Goal: Task Accomplishment & Management: Complete application form

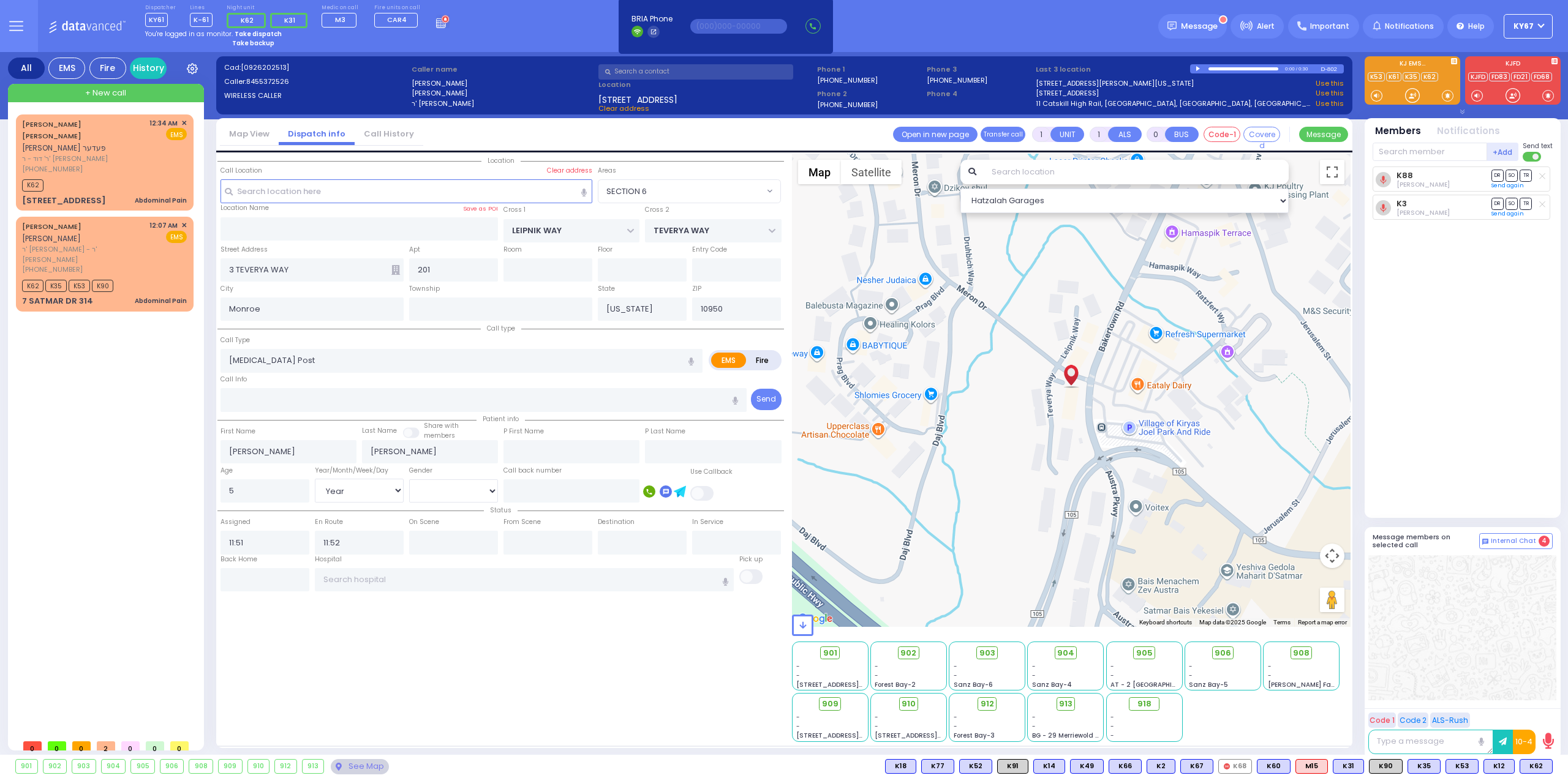
select select "SECTION 6"
select select "Year"
select select "[DEMOGRAPHIC_DATA]"
click at [7, 24] on button at bounding box center [15, 26] width 44 height 52
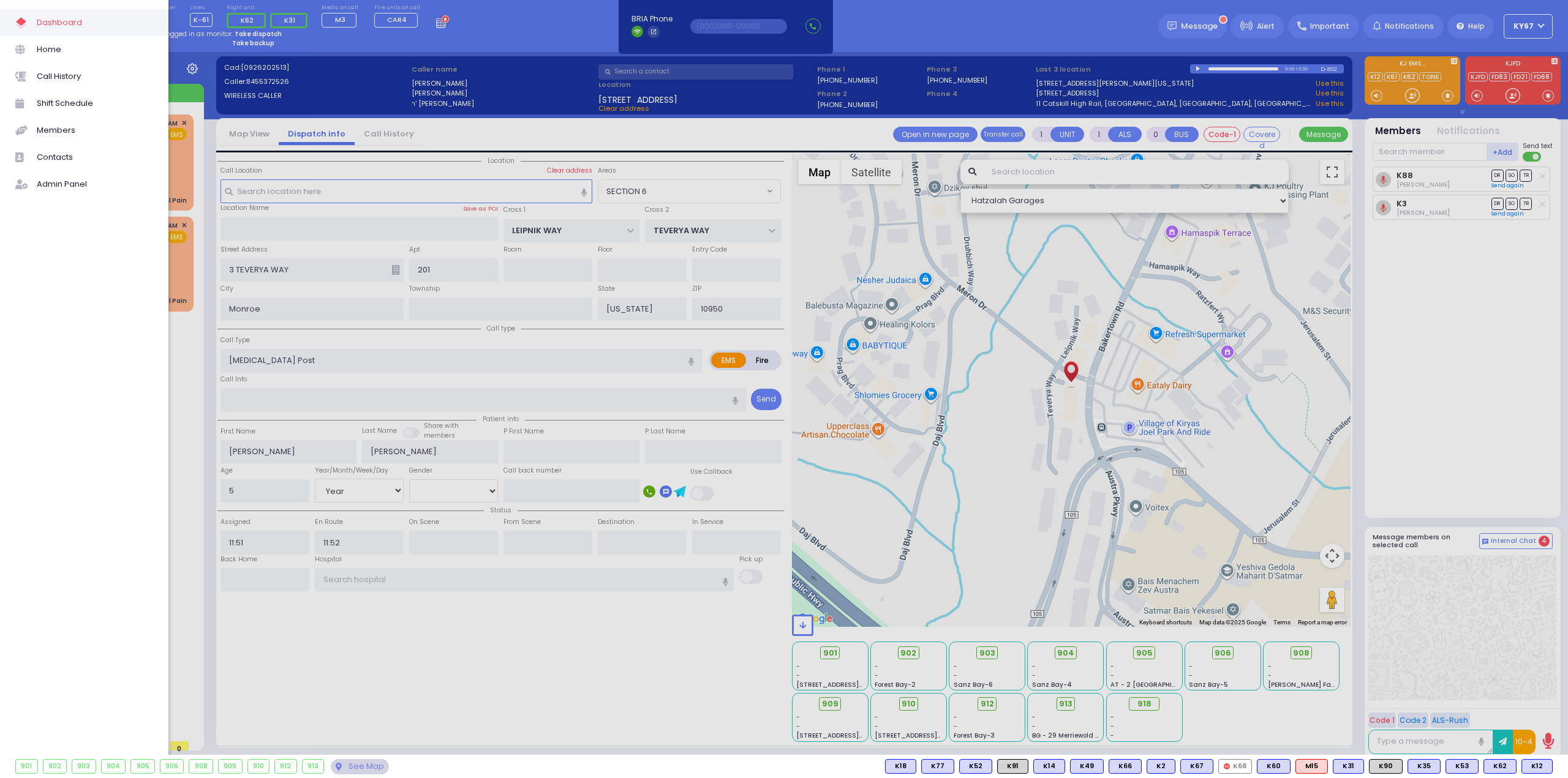
click at [181, 358] on div at bounding box center [784, 389] width 1568 height 778
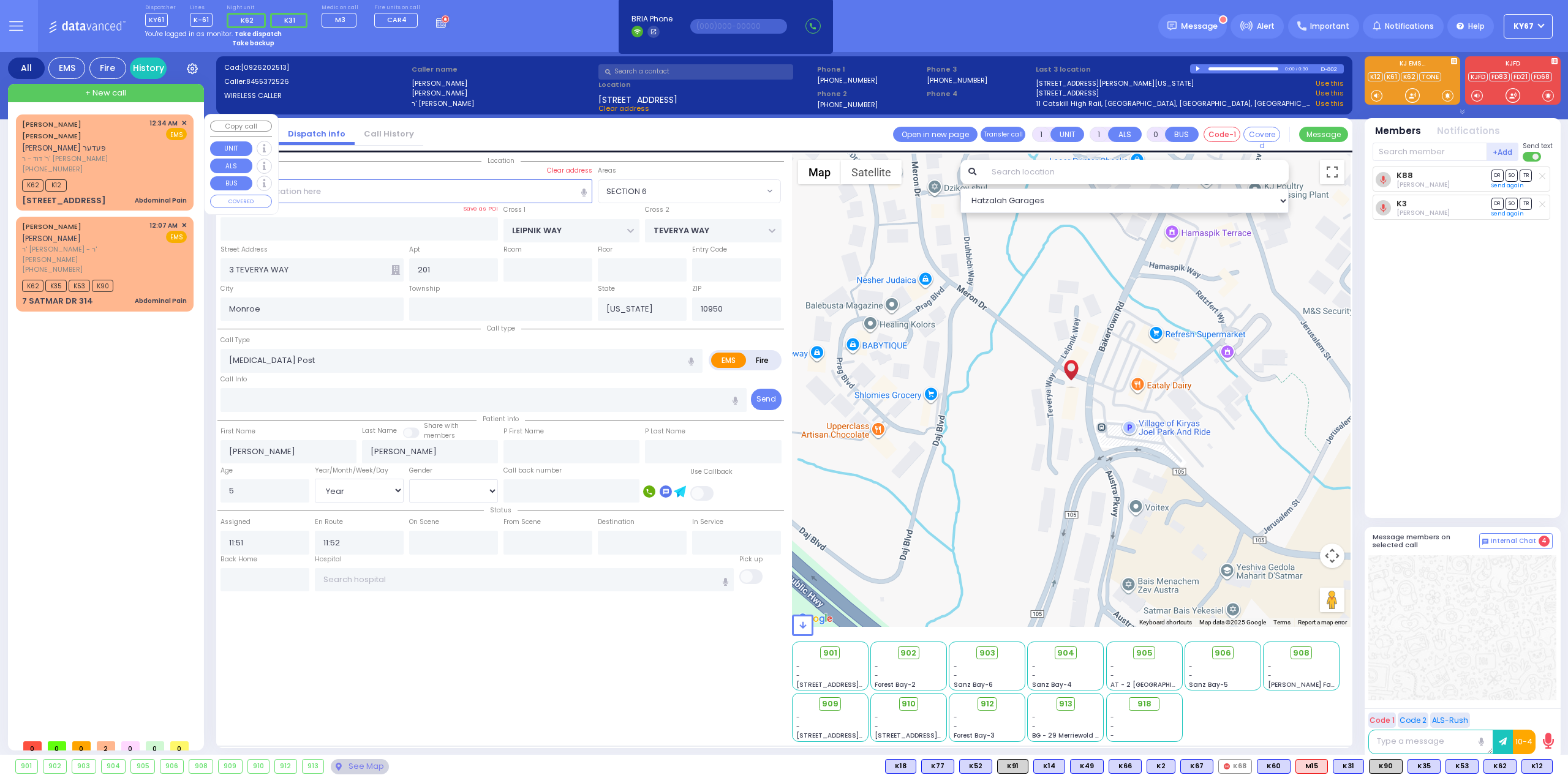
click at [130, 164] on div "[PHONE_NUMBER]" at bounding box center [83, 169] width 123 height 11
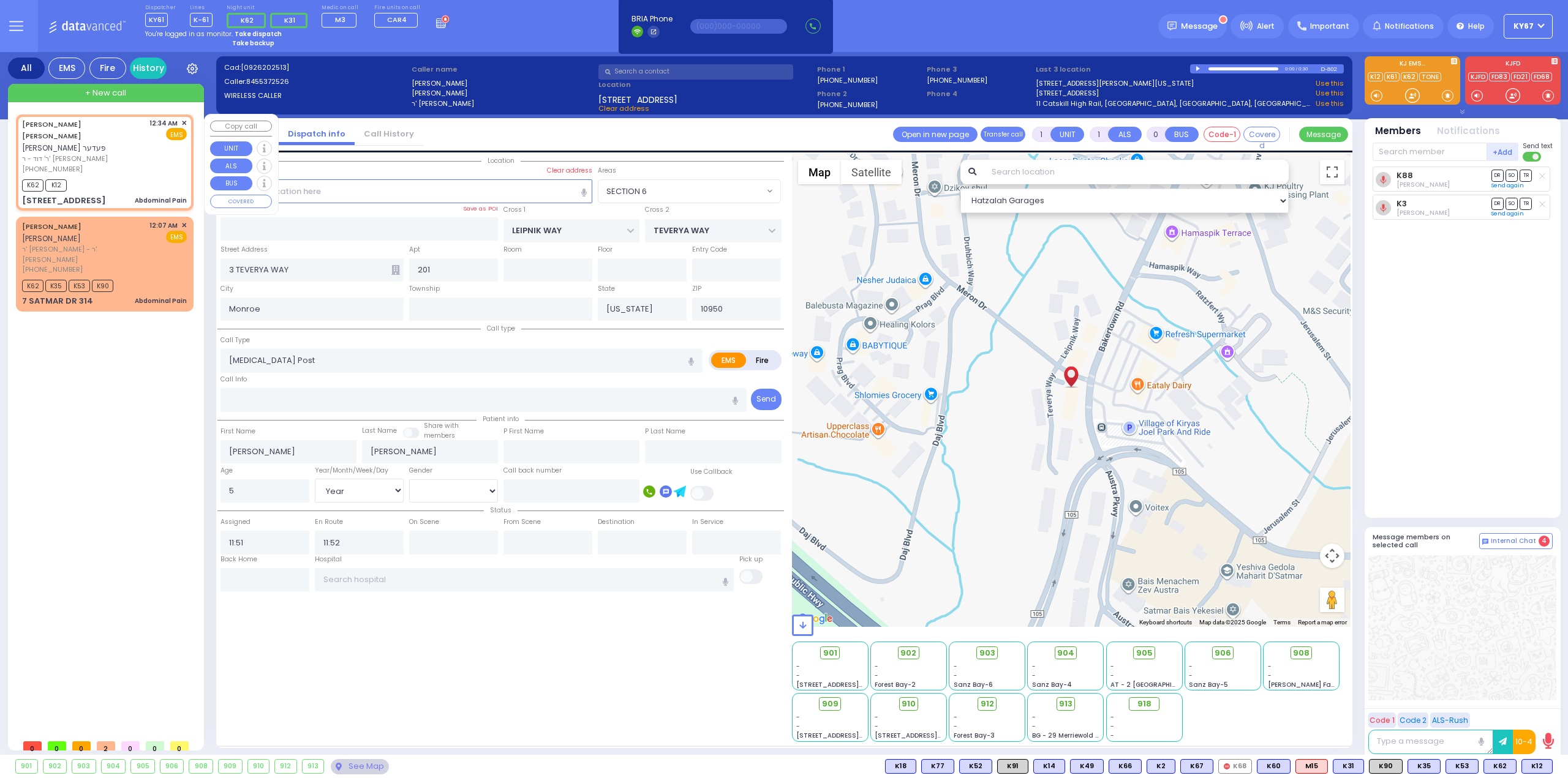
type input "0"
type input "1"
select select
type input "Abdominal Pain"
radio input "true"
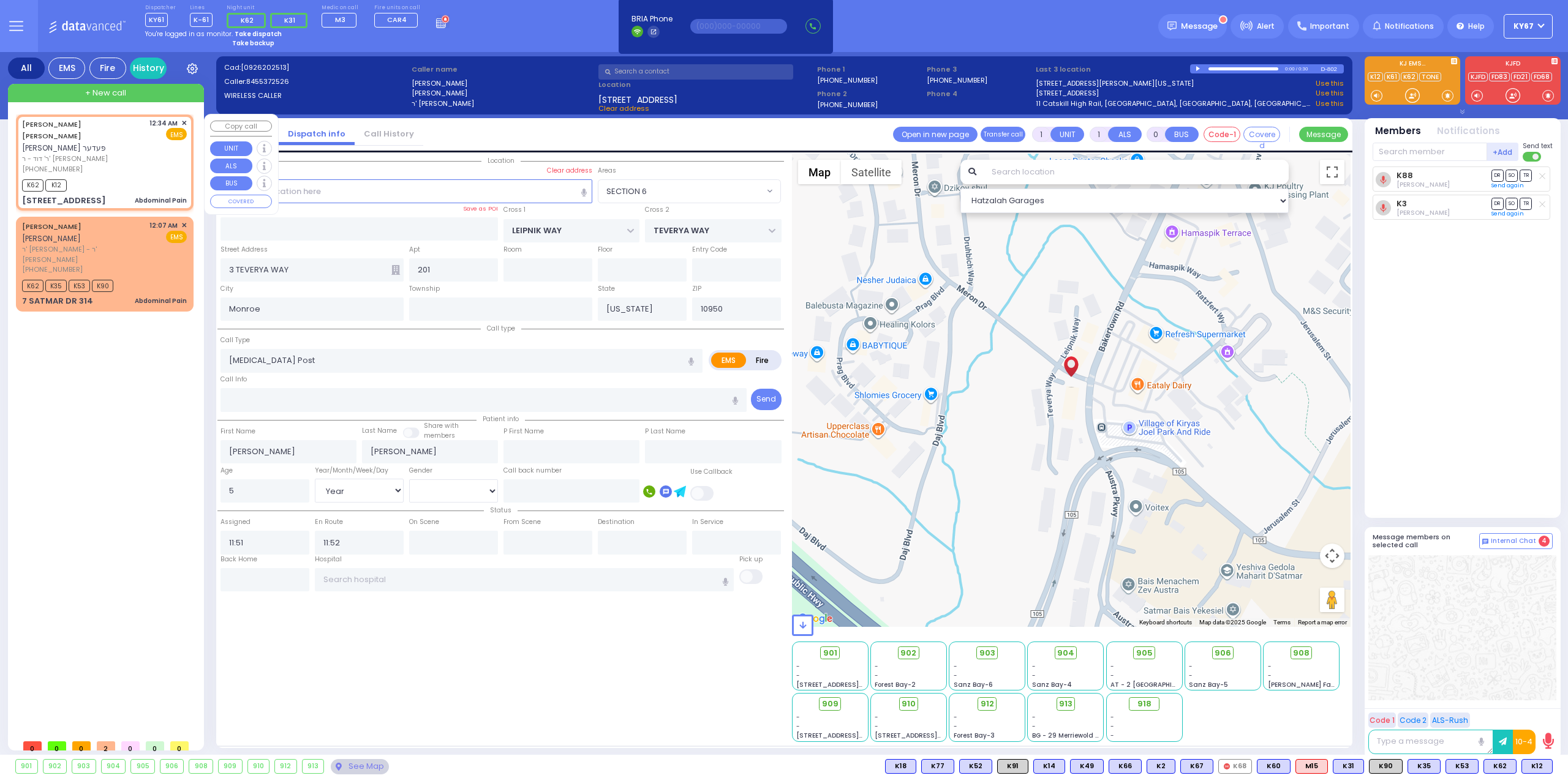
type input "[PERSON_NAME]"
select select
type input "00:34"
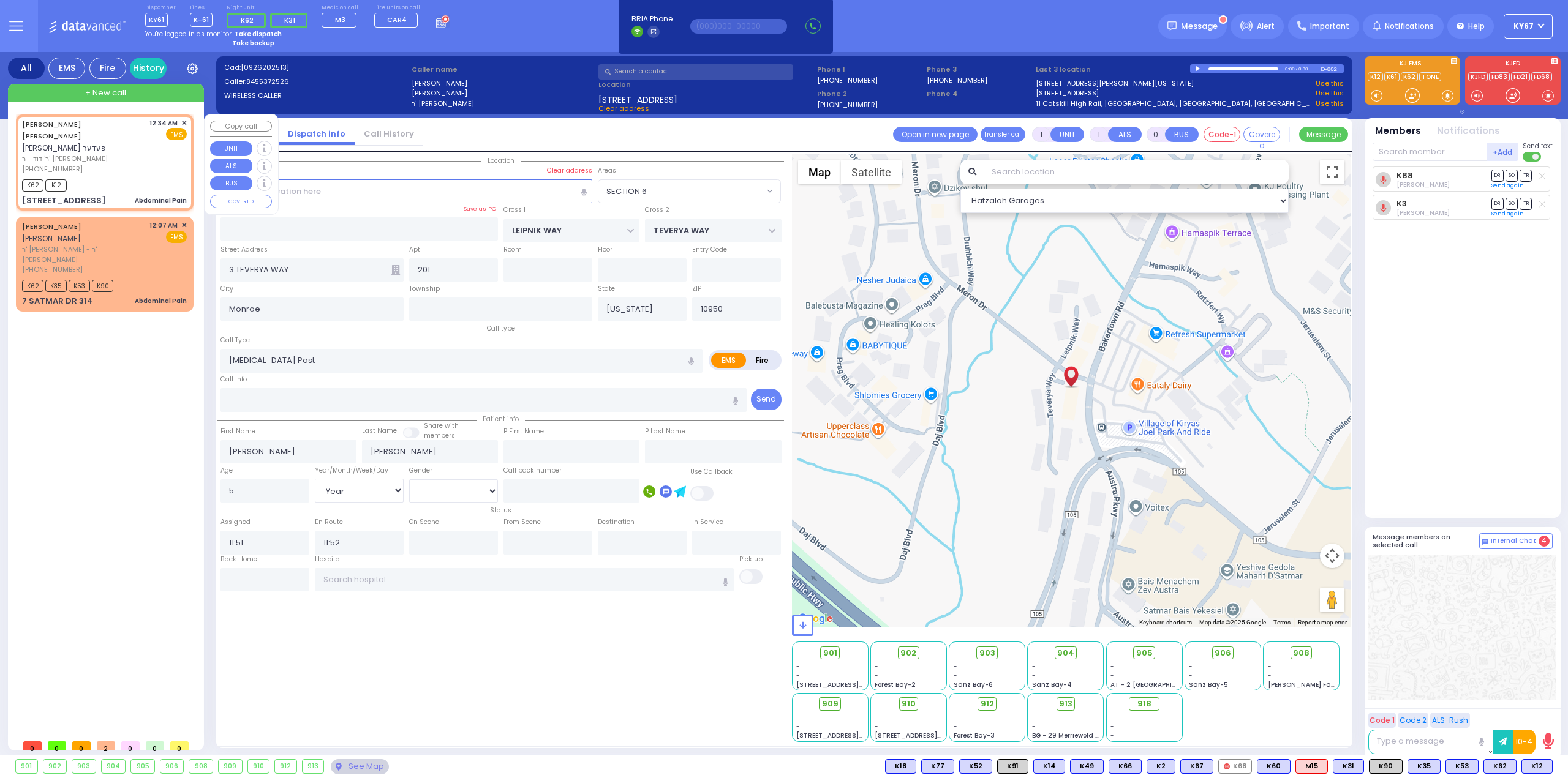
type input "00:35"
select select "Hatzalah Garages"
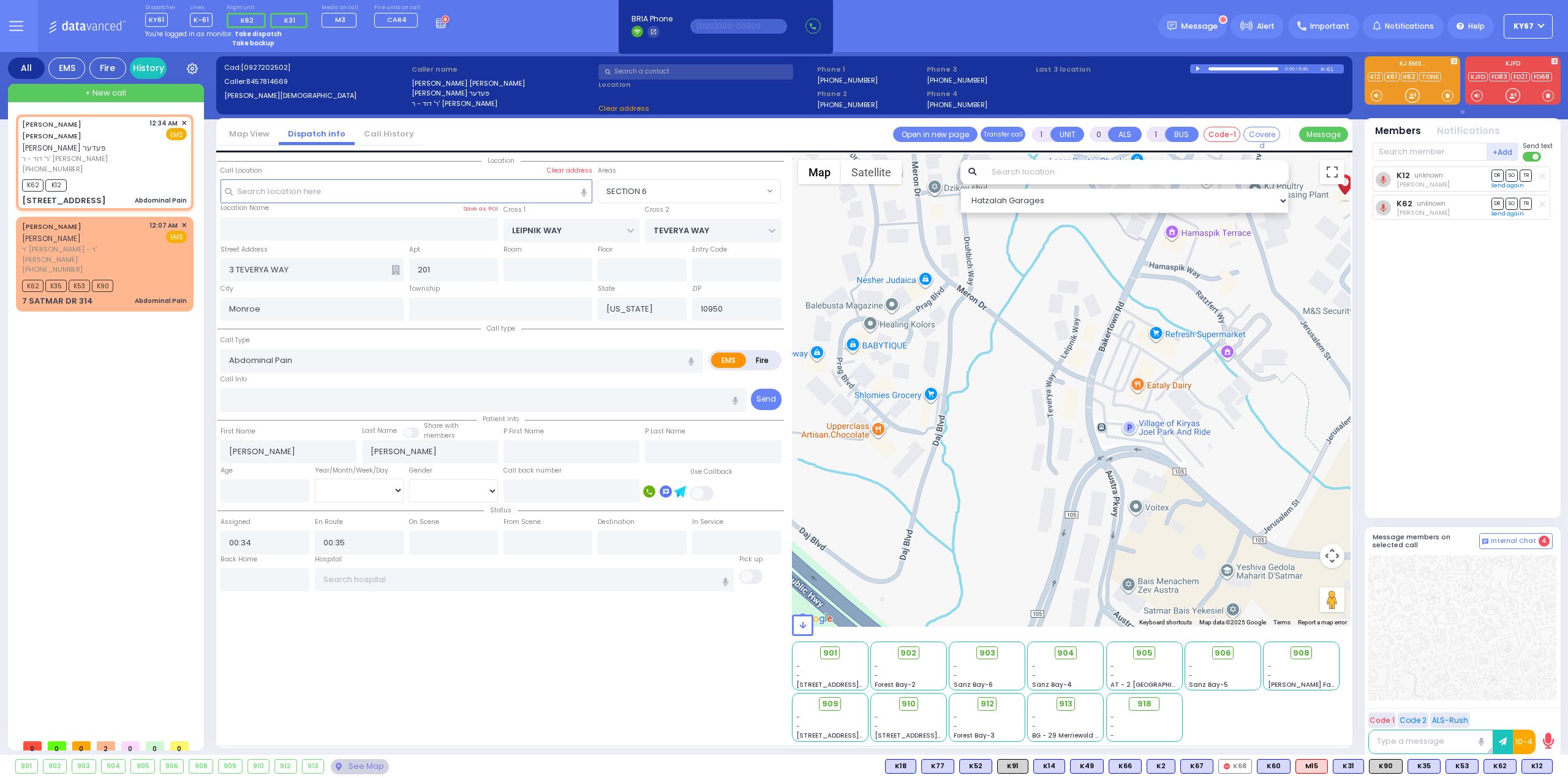
type input "[GEOGRAPHIC_DATA]"
type input "TOLTCHAV WAY"
type input "4 TOLTCHAV WAY"
type input "301"
type input "[PERSON_NAME]"
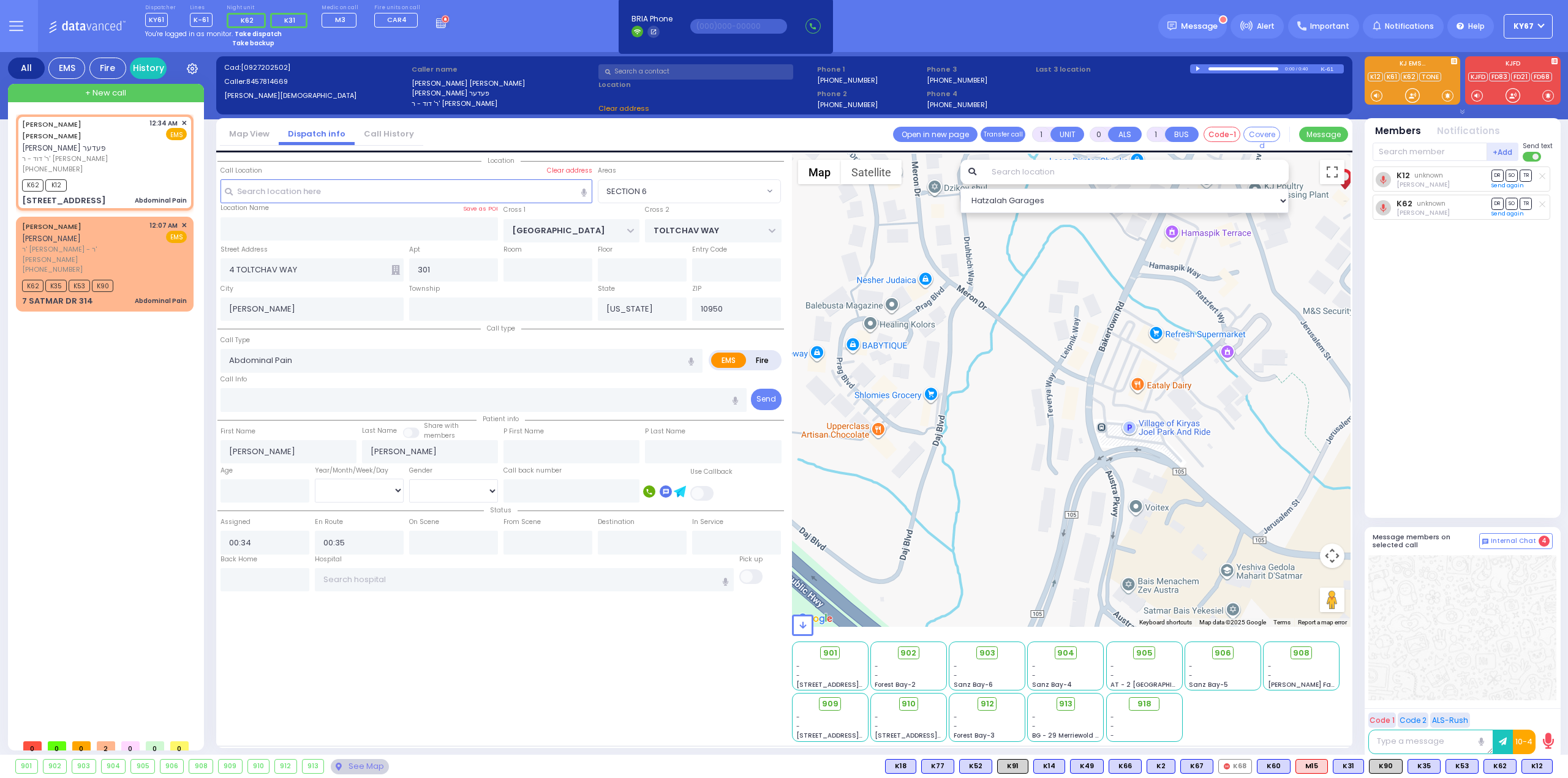
select select "BEIRECH [PERSON_NAME]"
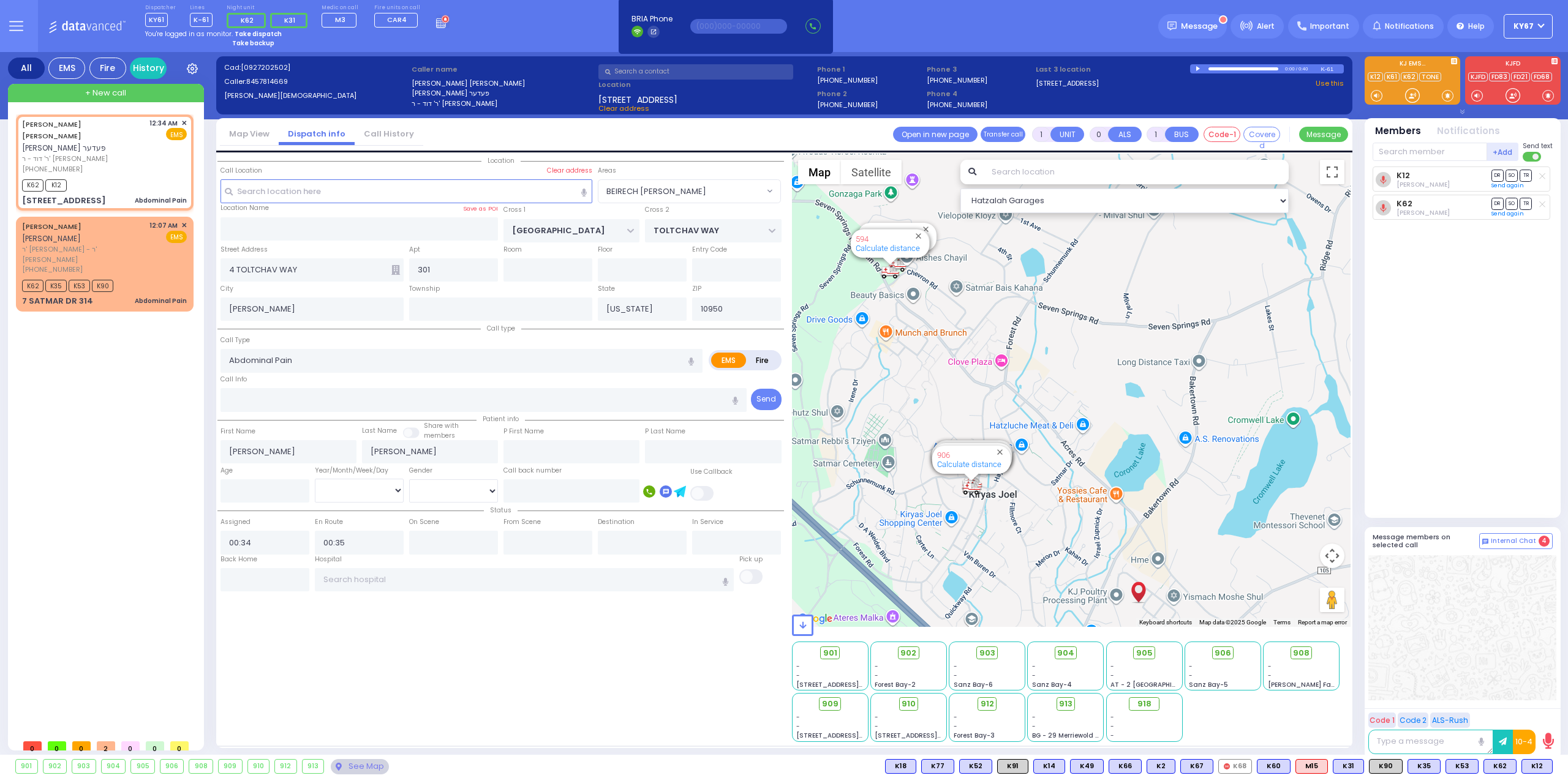
drag, startPoint x: 942, startPoint y: 312, endPoint x: 1055, endPoint y: 541, distance: 255.4
click at [1055, 541] on div "594 Calculate distance 595 Calculate distance 596 Calculate distance 901 Calcul…" at bounding box center [1072, 390] width 559 height 473
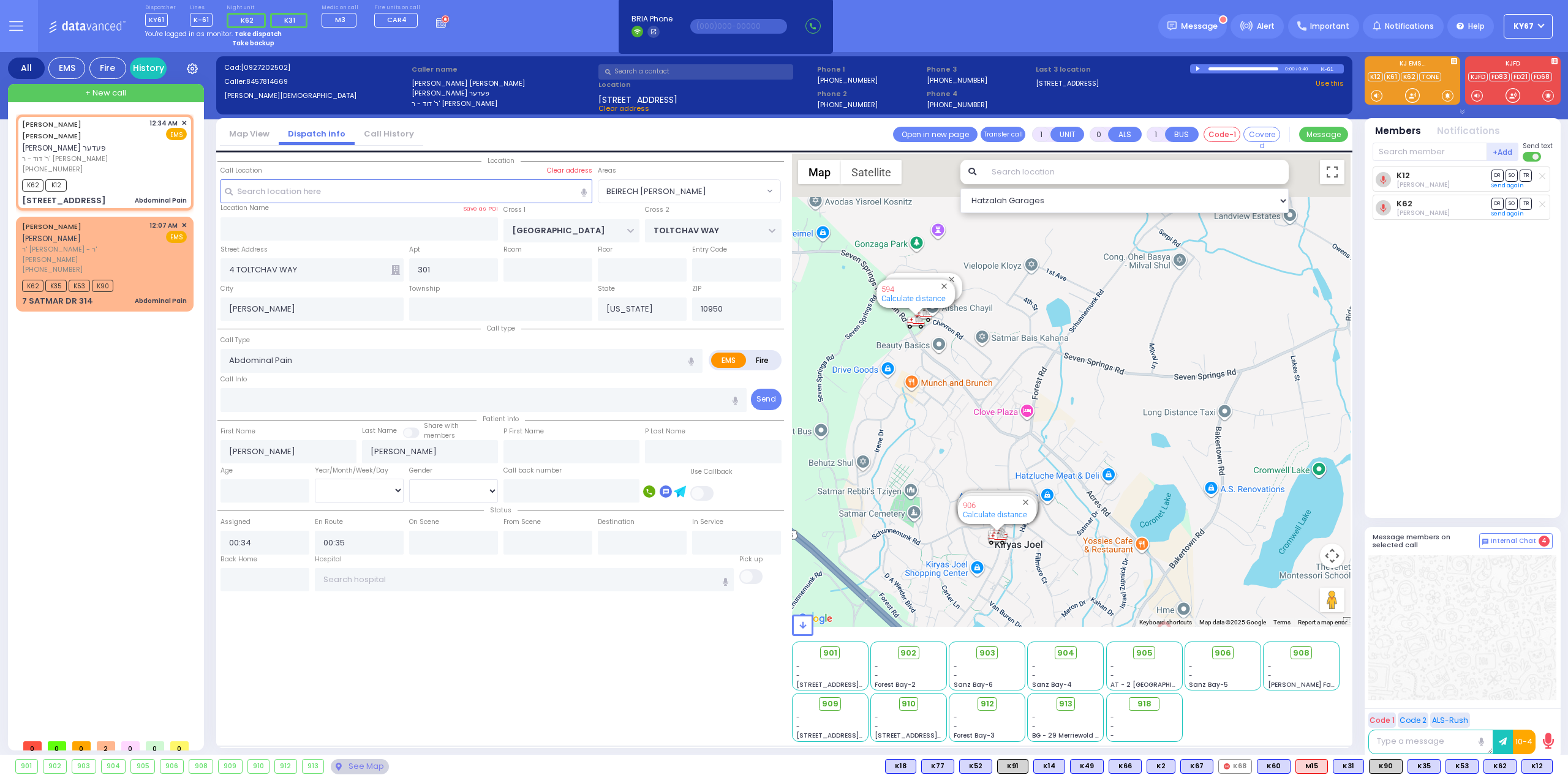
drag, startPoint x: 867, startPoint y: 332, endPoint x: 943, endPoint y: 425, distance: 120.1
click at [943, 425] on div "594 Calculate distance 595 Calculate distance 596 Calculate distance 901 Calcul…" at bounding box center [1072, 390] width 559 height 473
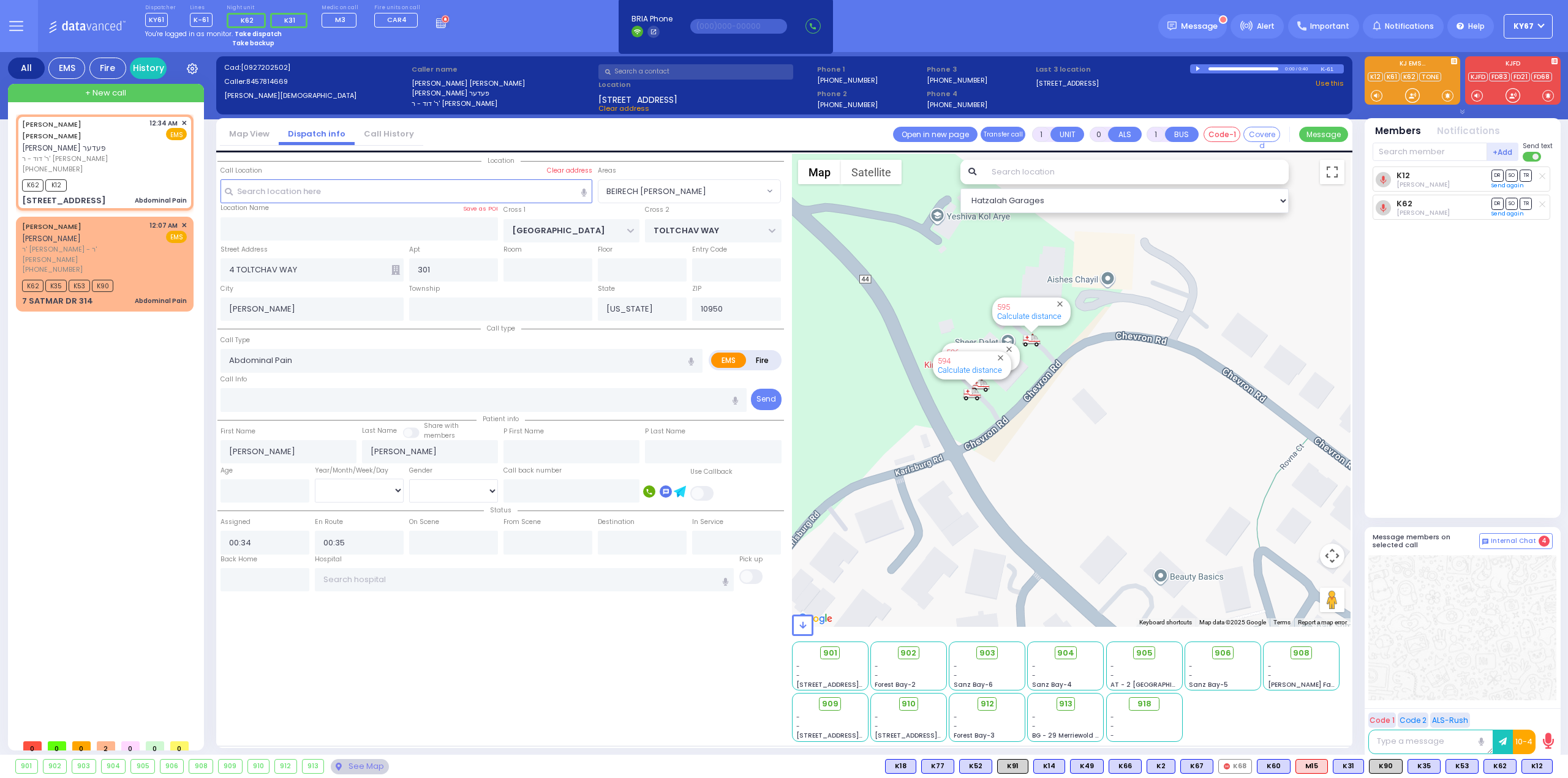
drag, startPoint x: 985, startPoint y: 366, endPoint x: 952, endPoint y: 497, distance: 135.1
click at [949, 499] on div "594 Calculate distance 595 Calculate distance 596 Calculate distance 901 Calcul…" at bounding box center [1072, 390] width 559 height 473
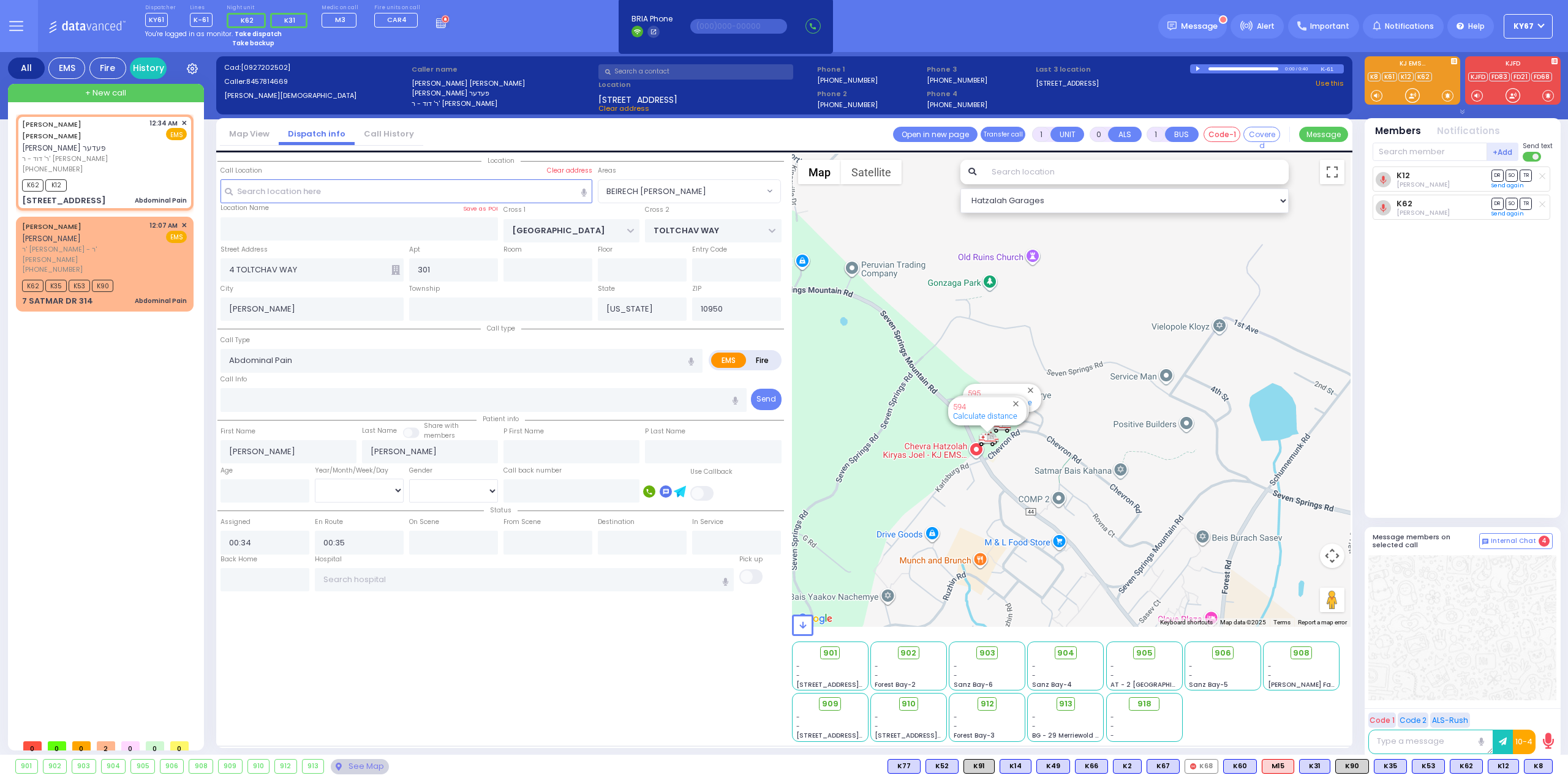
drag, startPoint x: 1129, startPoint y: 483, endPoint x: 1039, endPoint y: 279, distance: 223.0
click at [1040, 284] on div "594 Calculate distance 595 Calculate distance 596 Calculate distance 901 Calcul…" at bounding box center [1072, 390] width 559 height 473
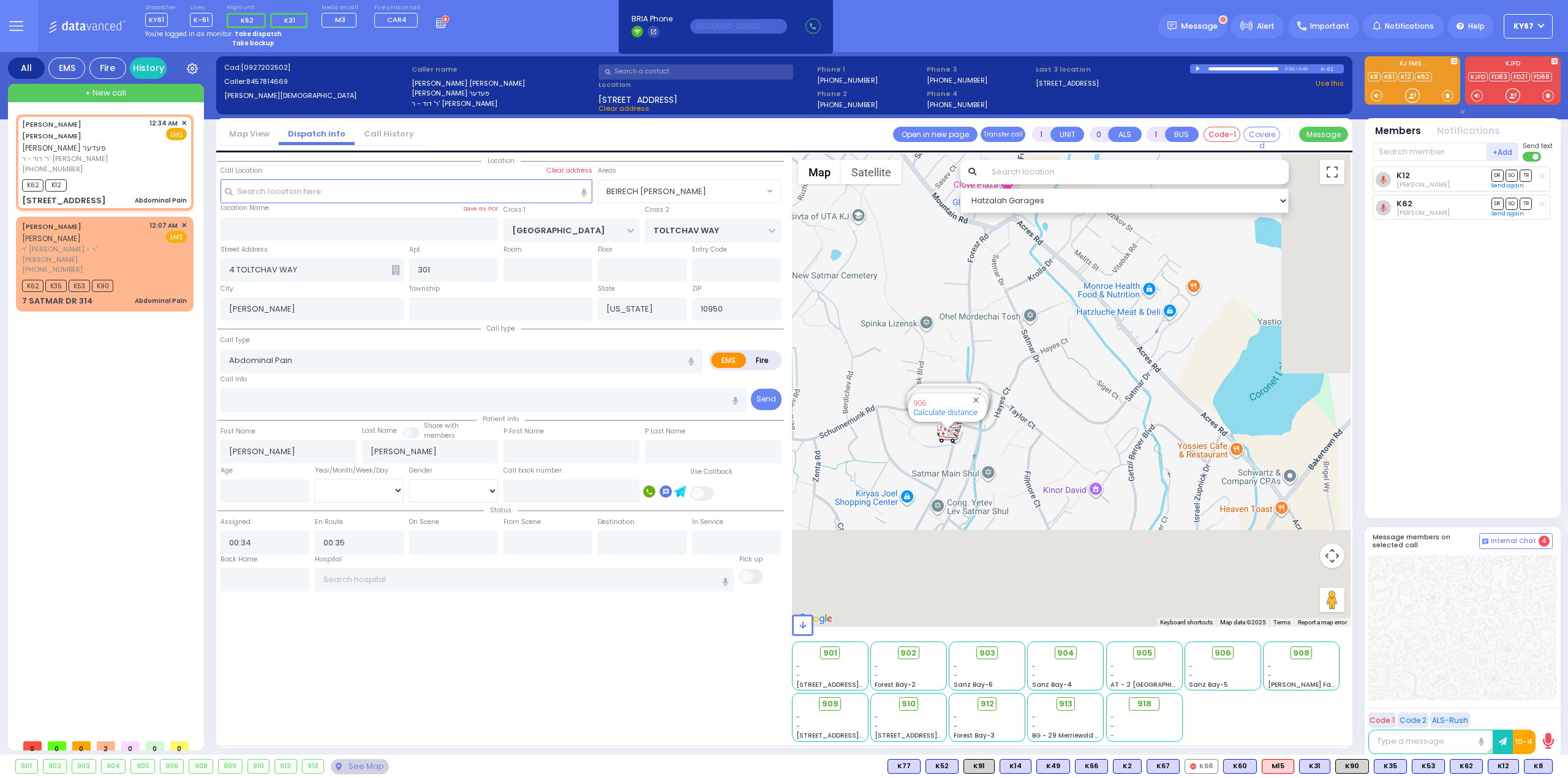
drag, startPoint x: 1134, startPoint y: 459, endPoint x: 1045, endPoint y: 270, distance: 208.9
click at [1045, 270] on div "594 Calculate distance 595 Calculate distance 596 Calculate distance 901 Calcul…" at bounding box center [1072, 390] width 559 height 473
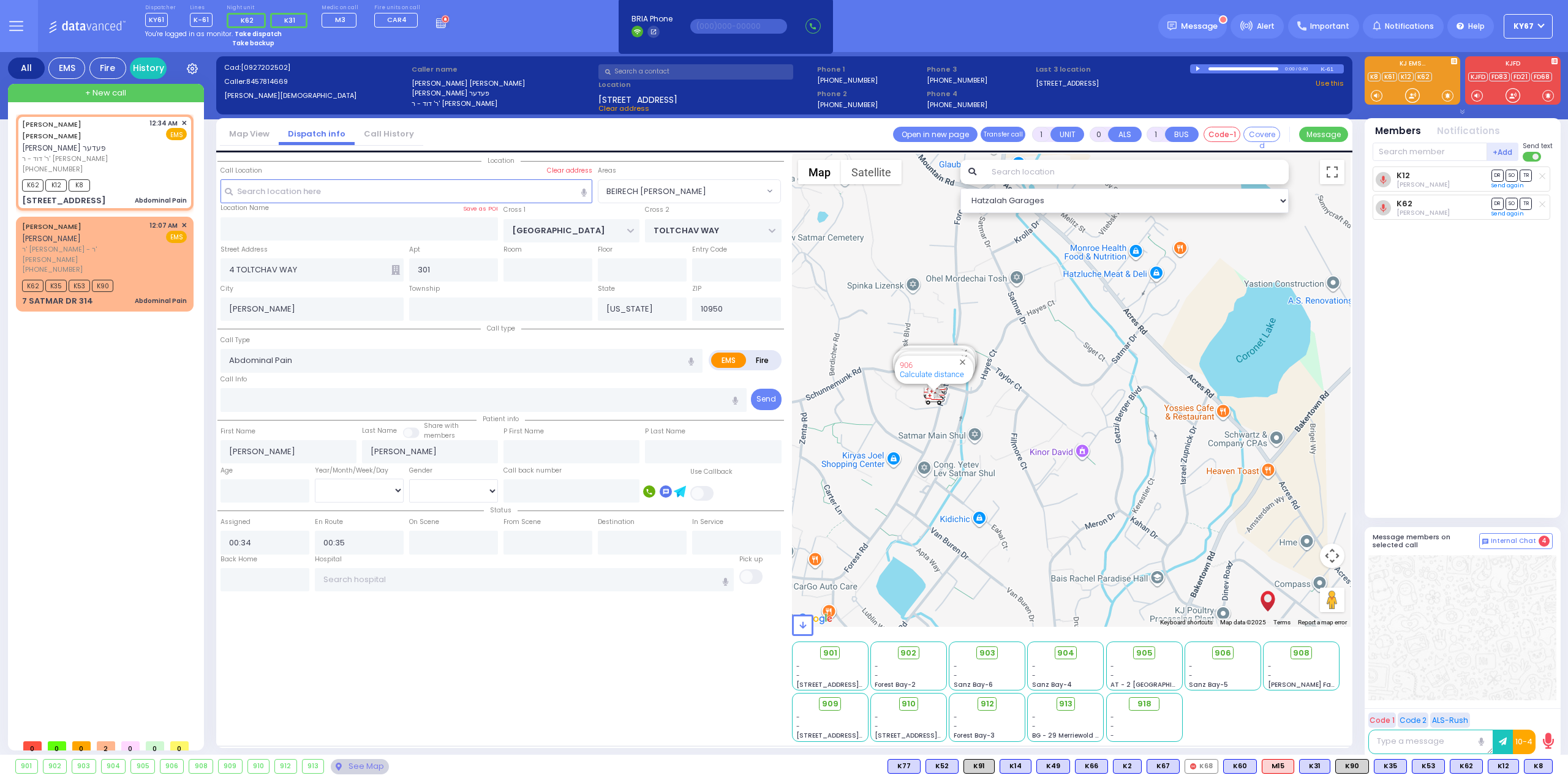
select select
radio input "true"
select select
select select "Hatzalah Garages"
select select "BEIRECH [PERSON_NAME]"
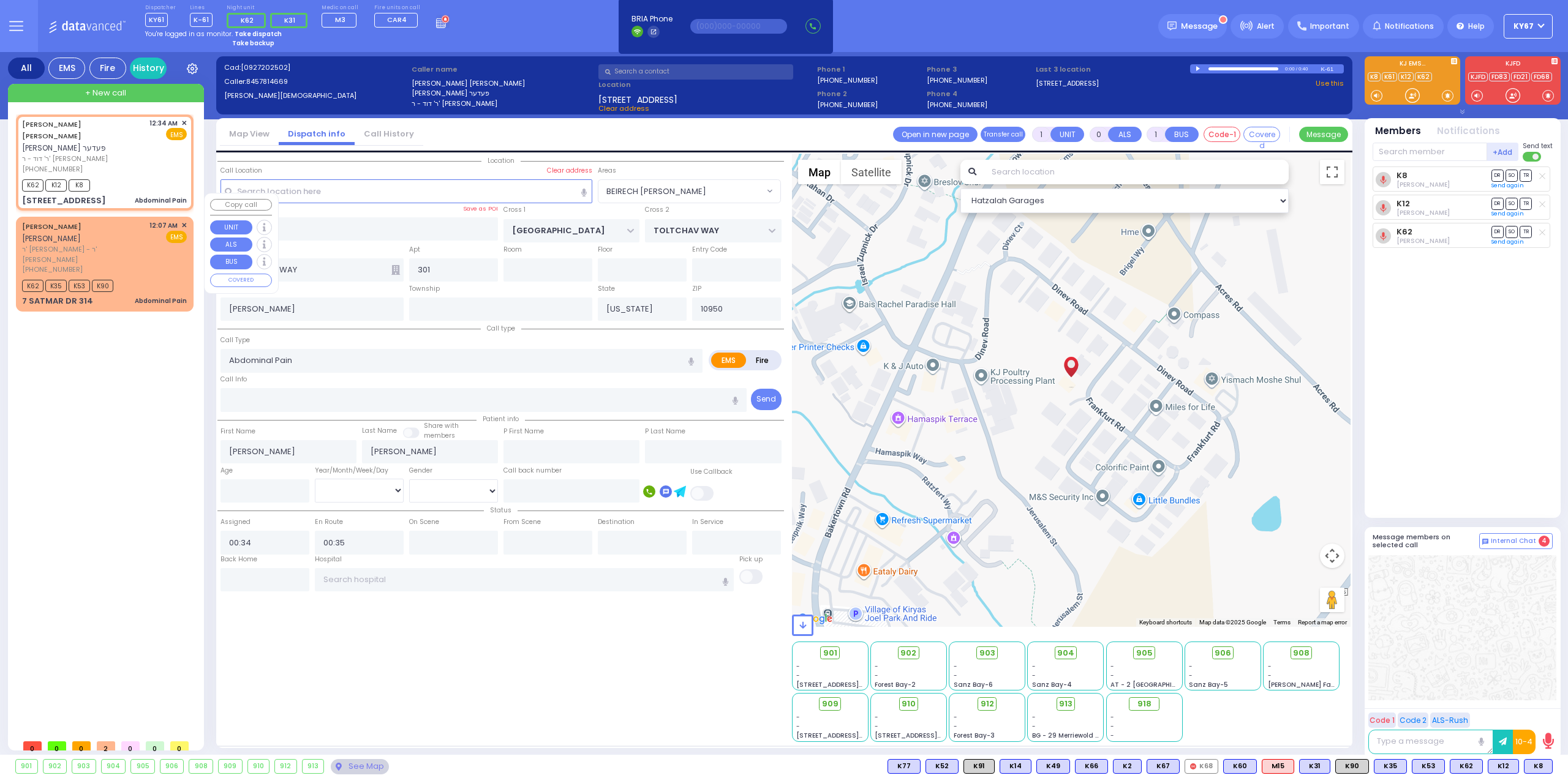
click at [144, 265] on div "[PHONE_NUMBER]" at bounding box center [83, 270] width 123 height 11
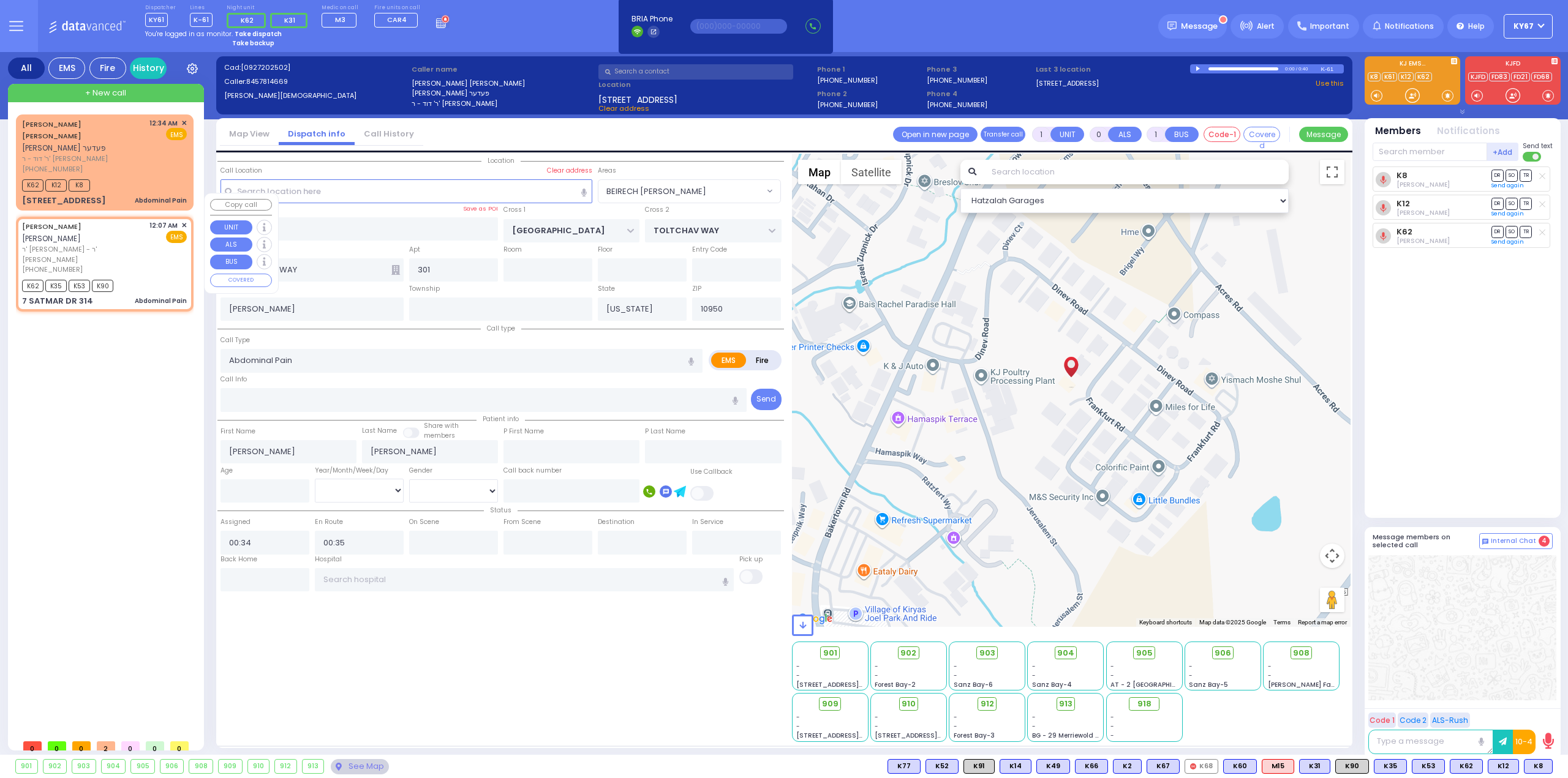
select select
radio input "true"
type input "[PERSON_NAME]"
type input "MASRI"
select select
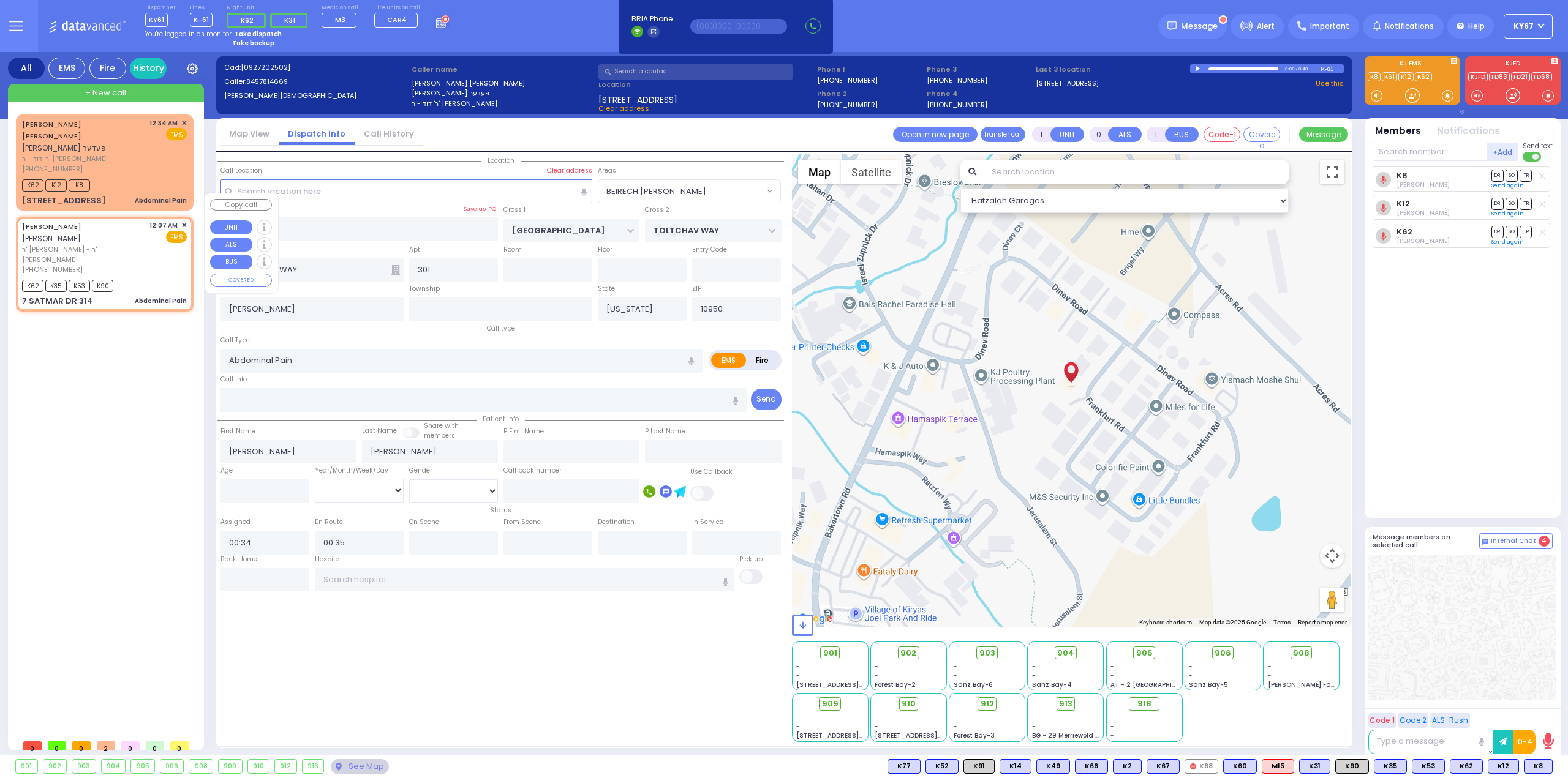
type input "00:07"
type input "00:09"
select select "Hatzalah Garages"
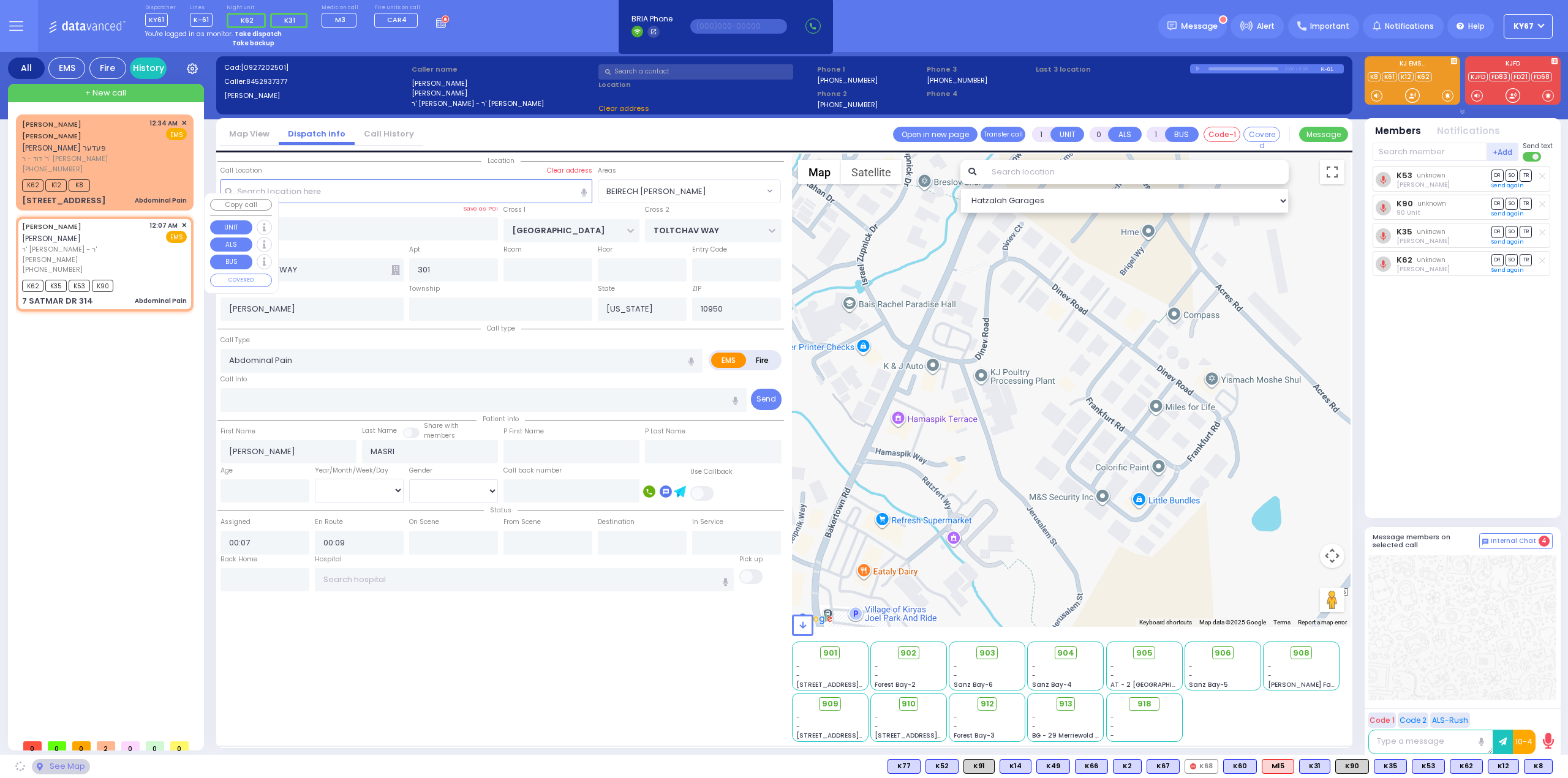
type input "SIGET COURT"
type input "ACRES RD"
type input "7 SATMAR DR"
type input "314"
select select "SECTION 3"
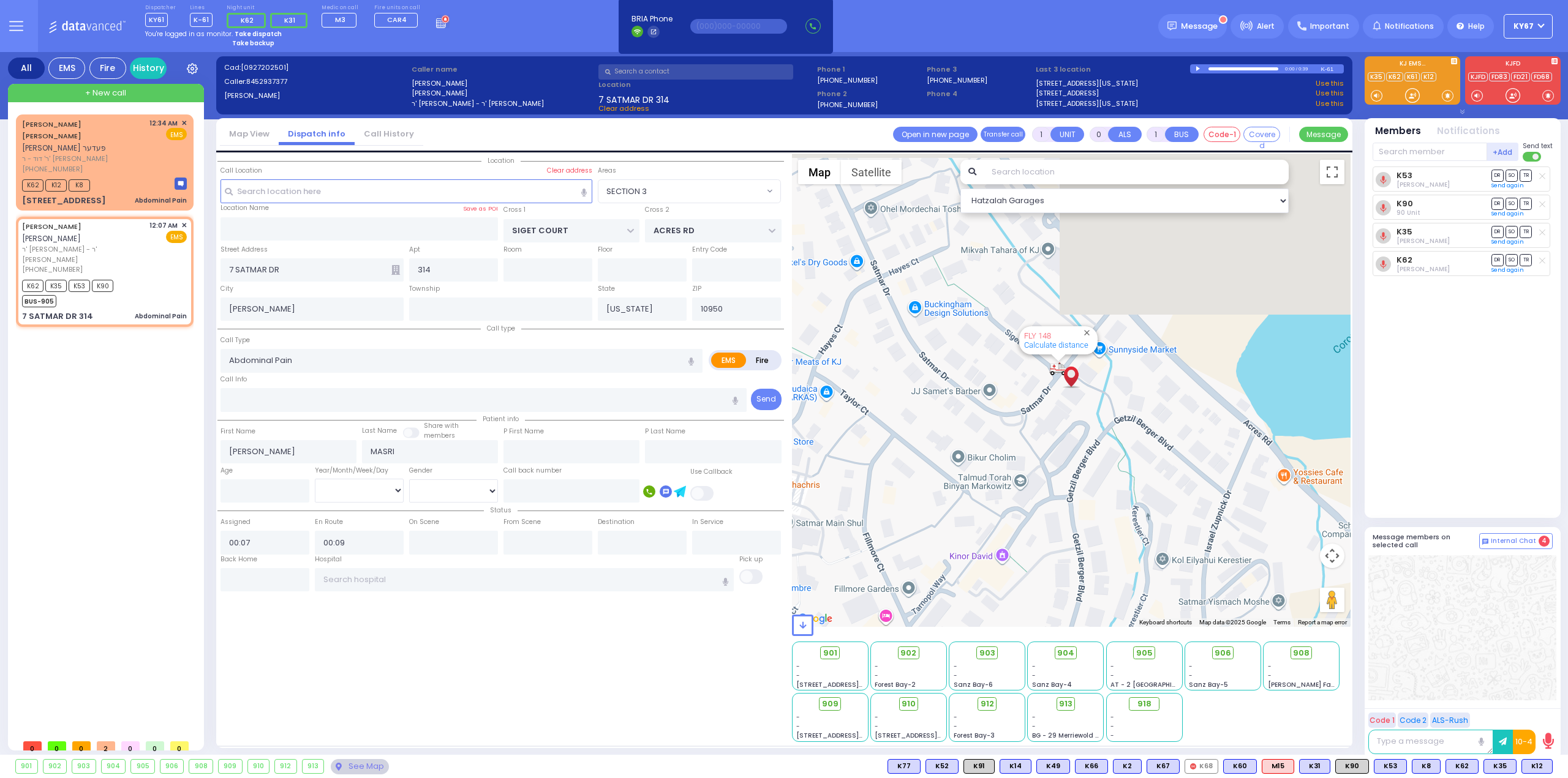
select select
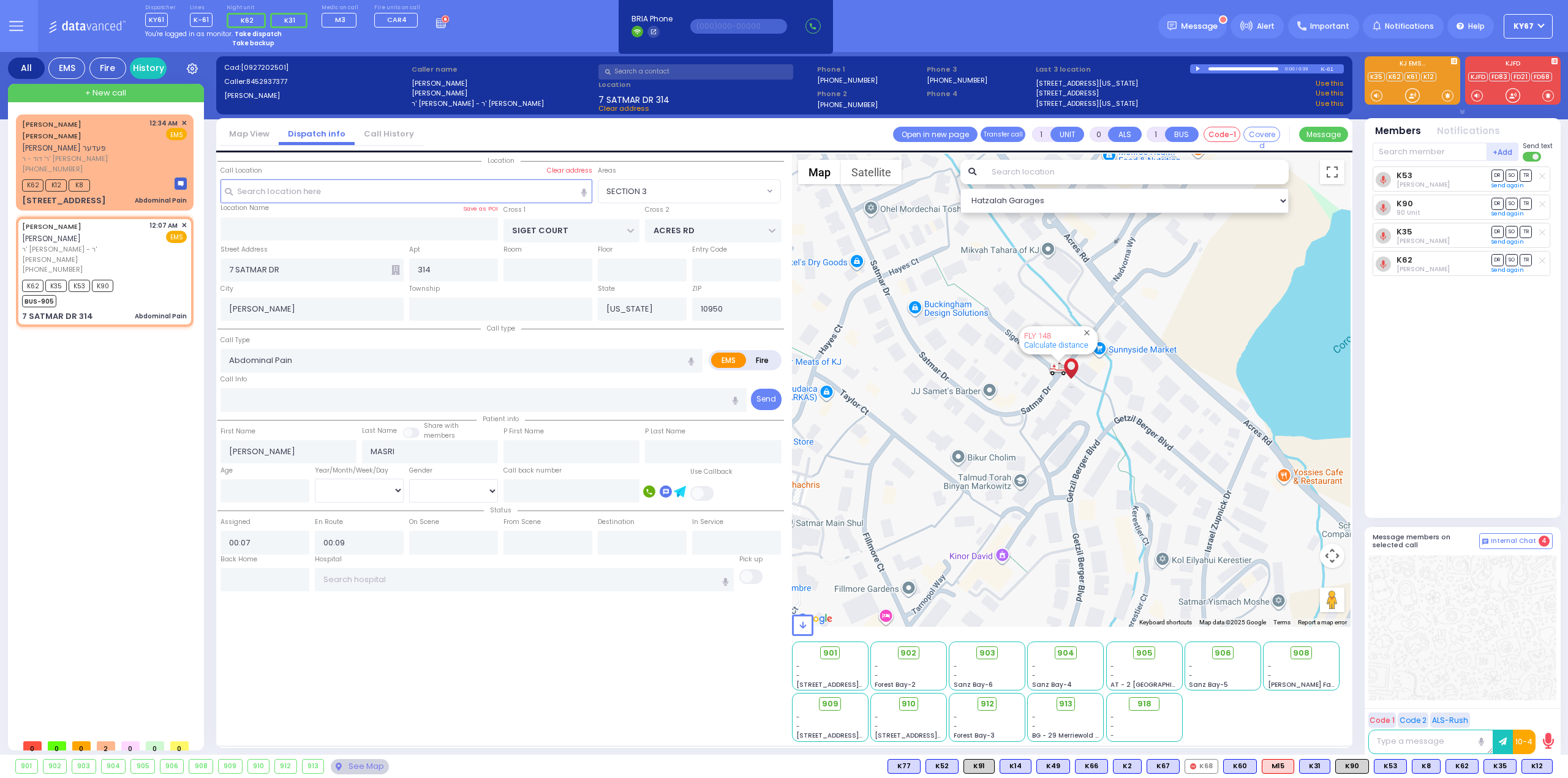
radio input "true"
select select
select select "Hatzalah Garages"
select select "SECTION 3"
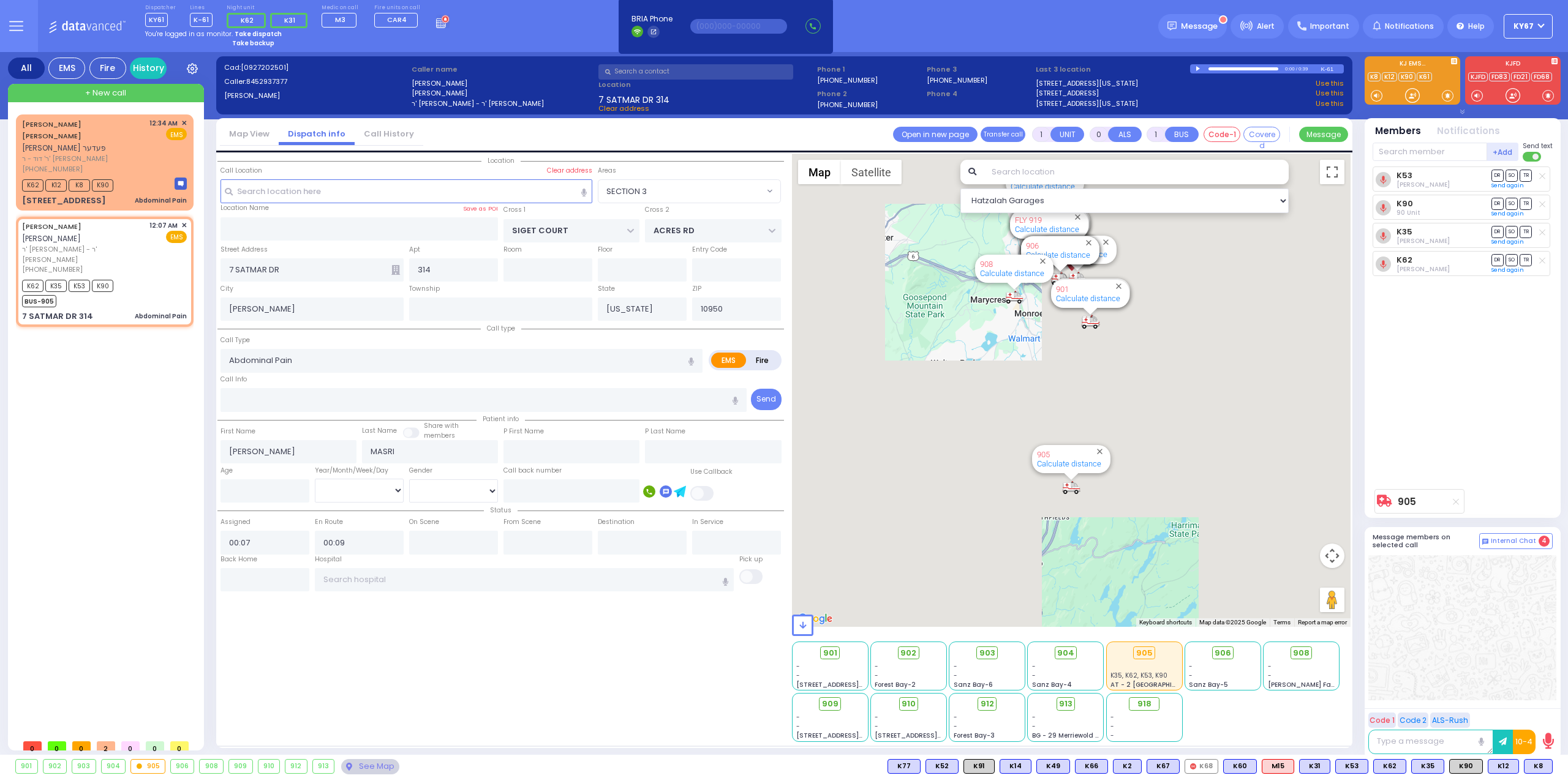
type input "6"
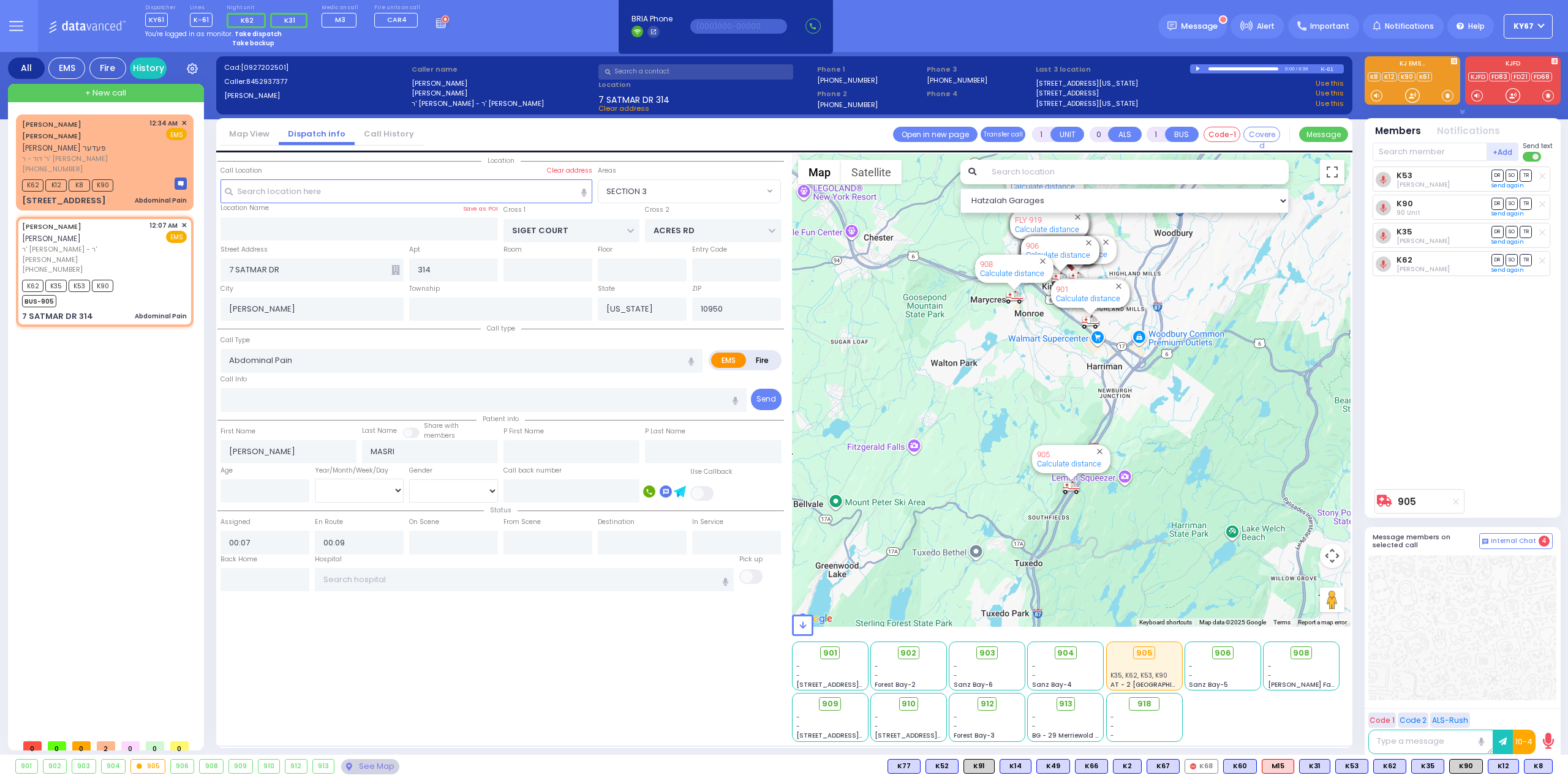
type input "6"
select select
radio input "true"
type input "[PERSON_NAME]"
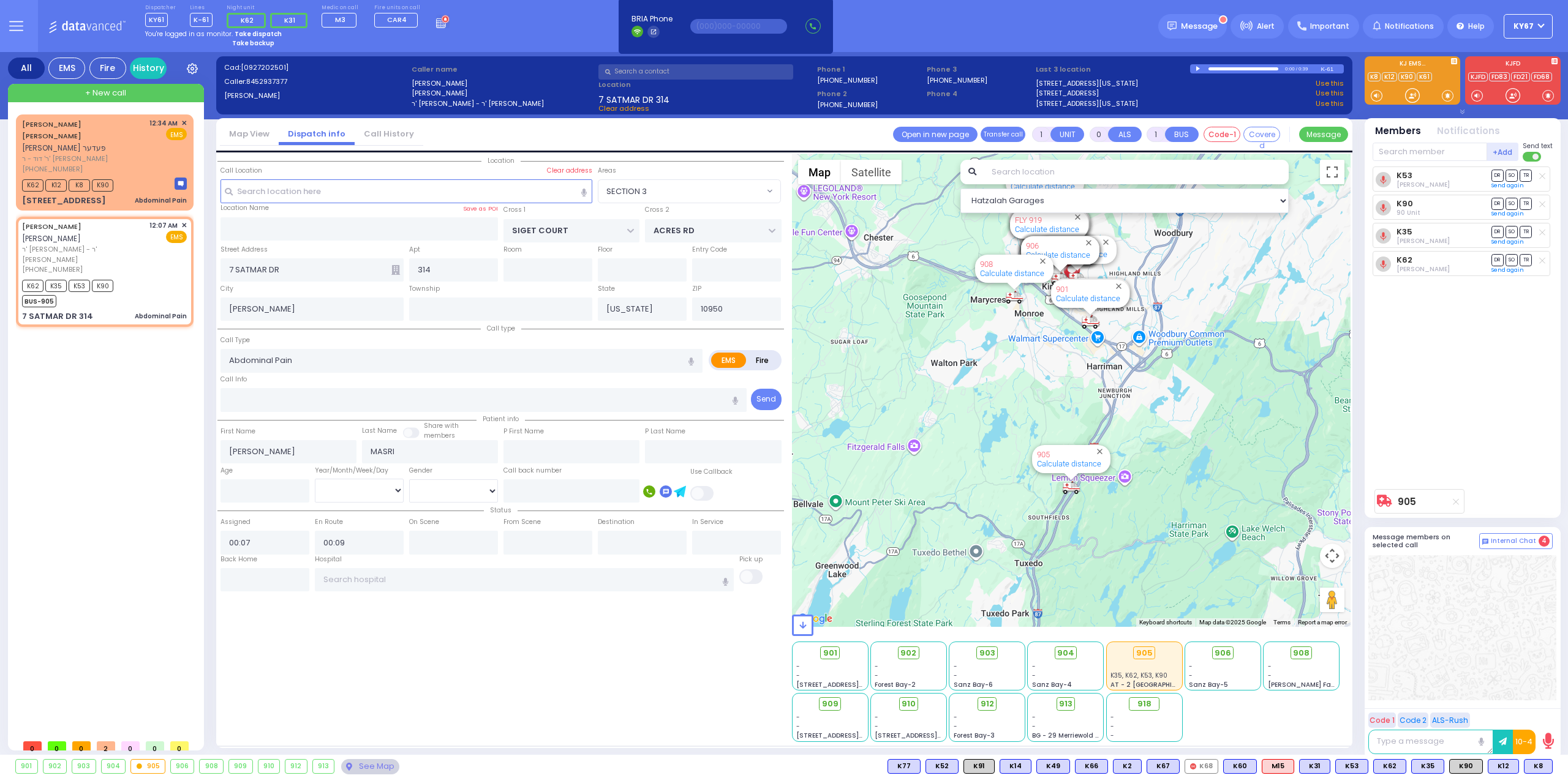
type input "Masri"
type input "5"
select select "Year"
select select "[DEMOGRAPHIC_DATA]"
select select "Hatzalah Garages"
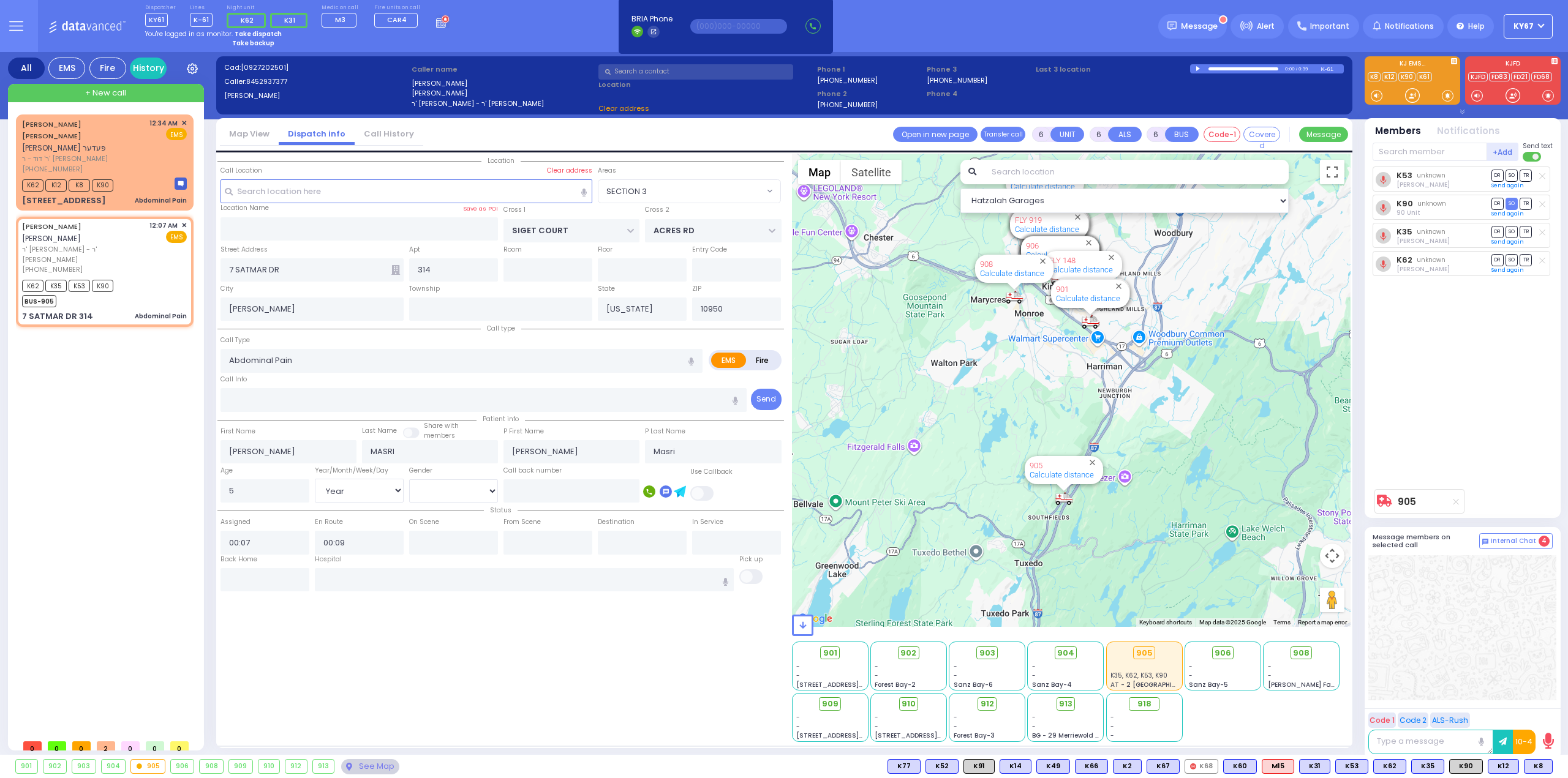
select select "SECTION 3"
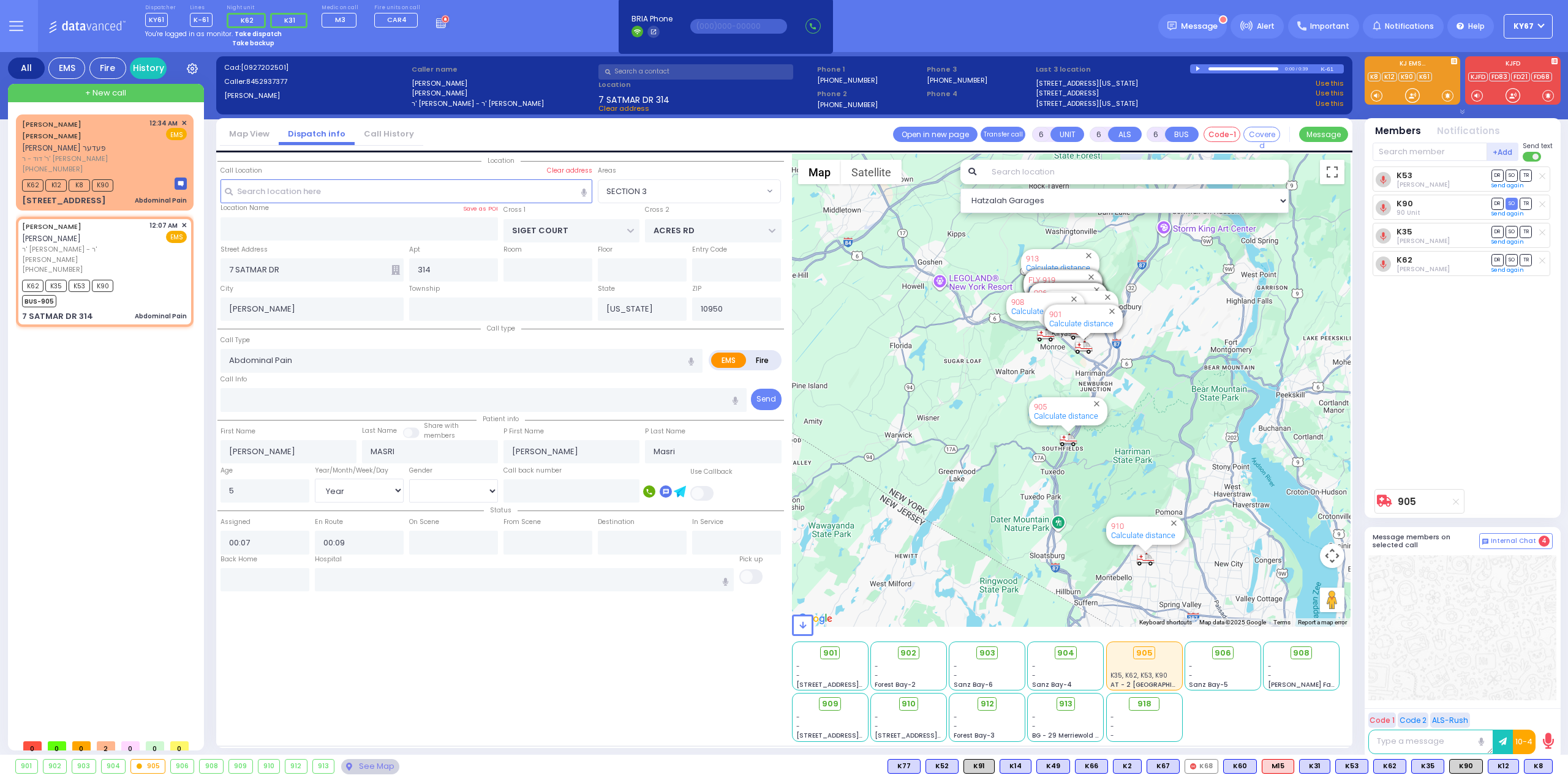
select select
radio input "true"
select select "Year"
select select "[DEMOGRAPHIC_DATA]"
select select "Hatzalah Garages"
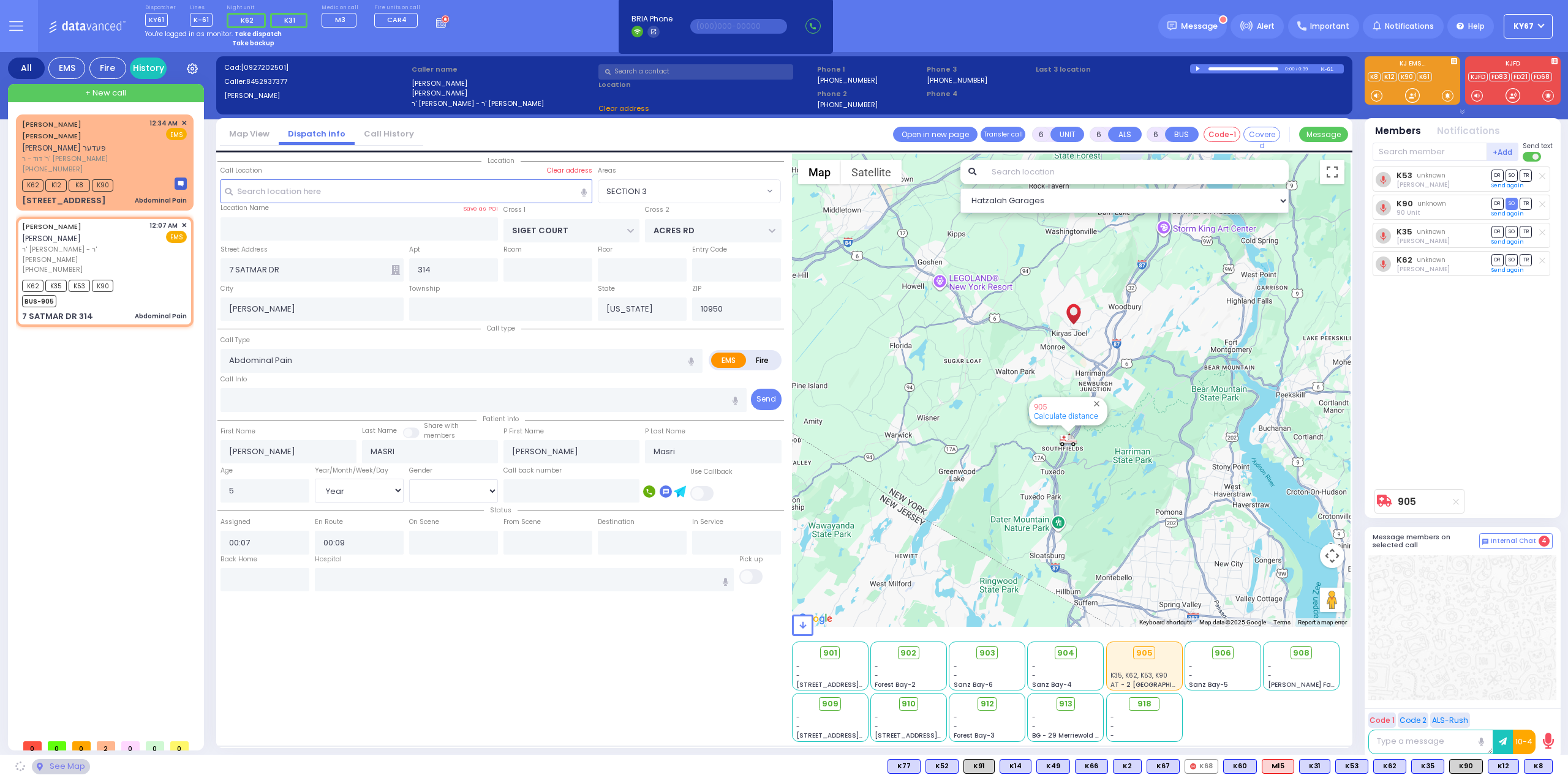
select select "SECTION 3"
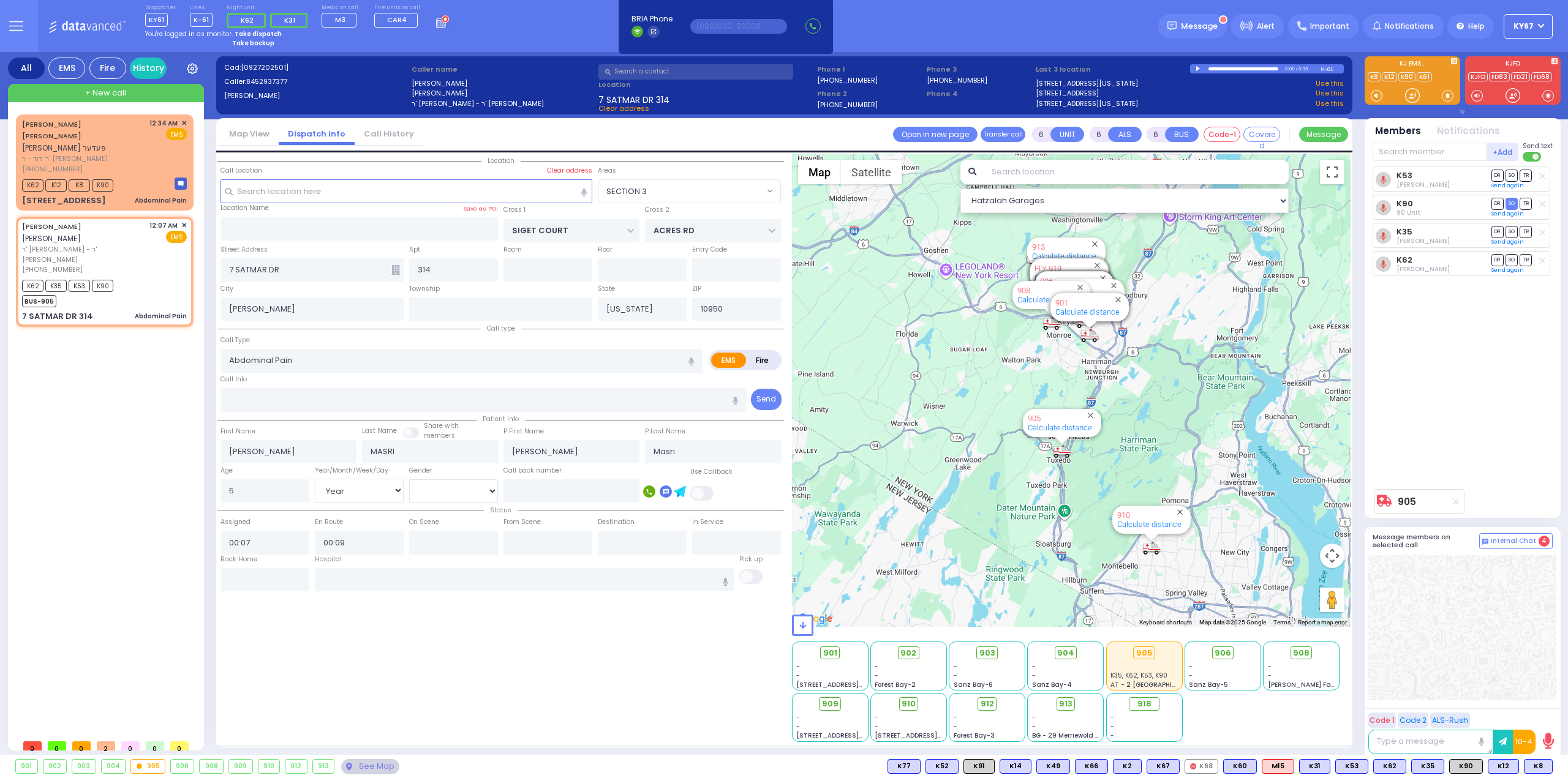
select select
radio input "true"
select select "Year"
select select "[DEMOGRAPHIC_DATA]"
type input "00:30"
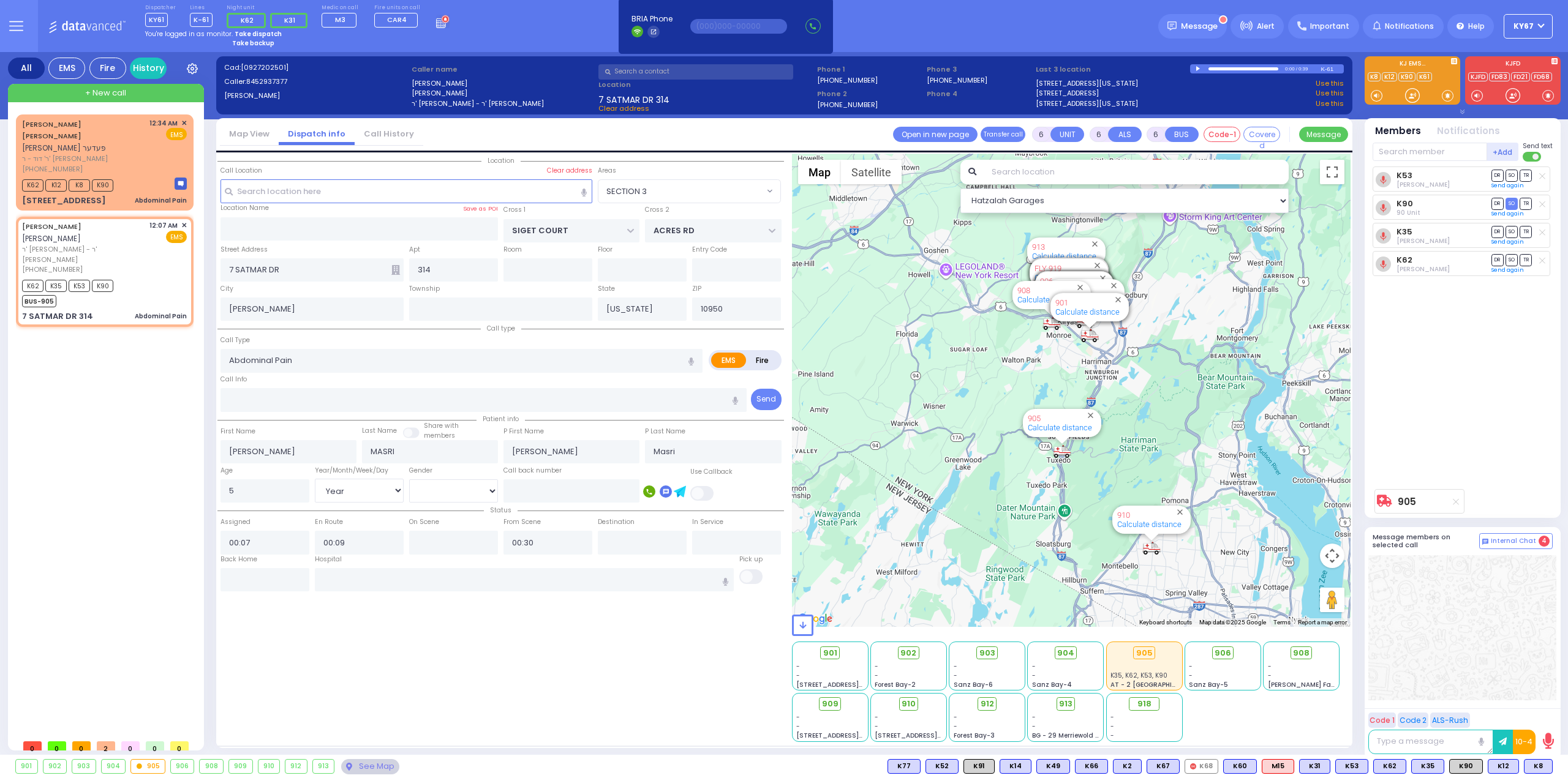
select select "Hatzalah Garages"
select select
radio input "true"
select select "Year"
select select "[DEMOGRAPHIC_DATA]"
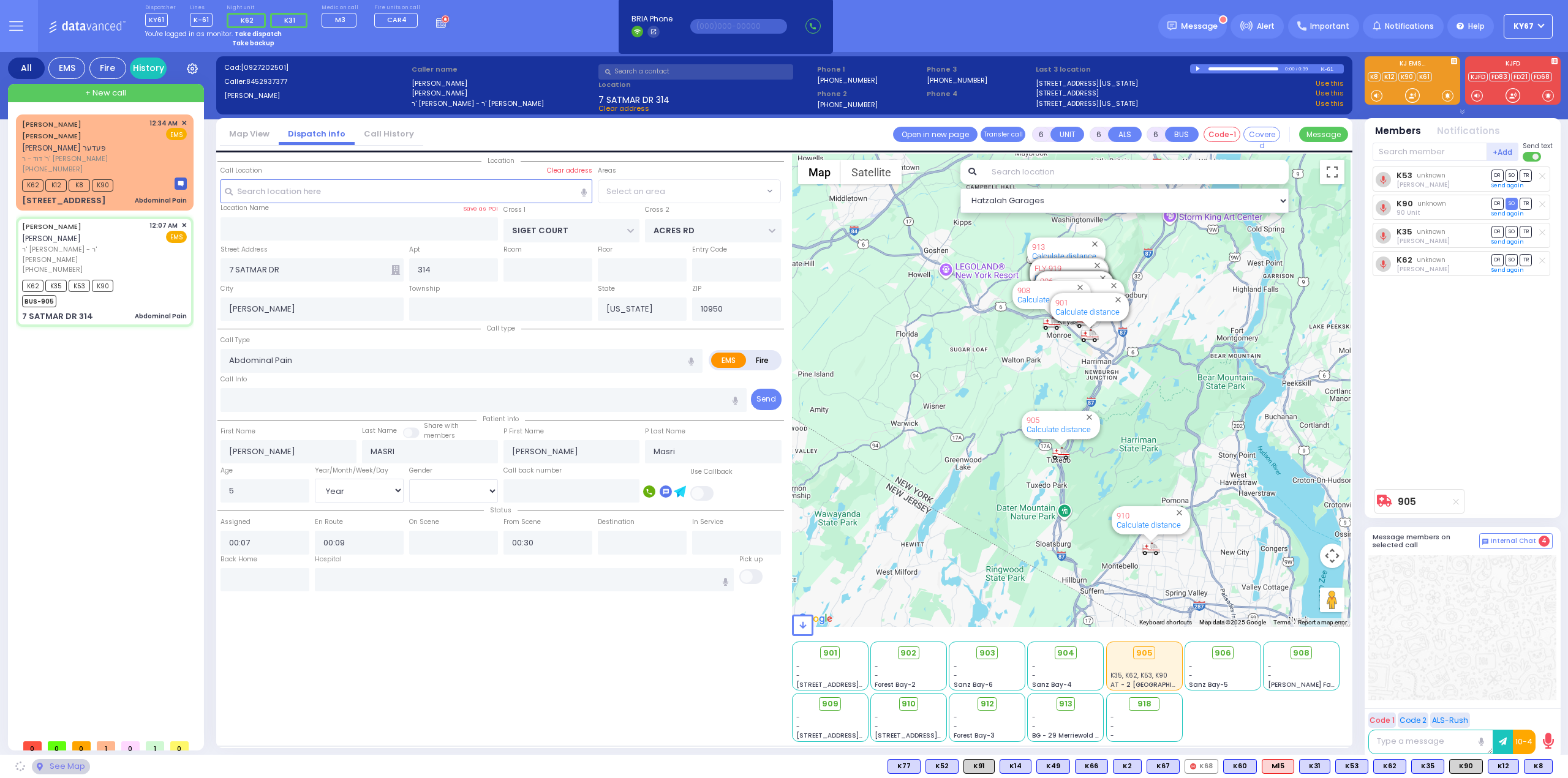
select select "Hatzalah Garages"
select select "SECTION 3"
select select
radio input "true"
select select "Year"
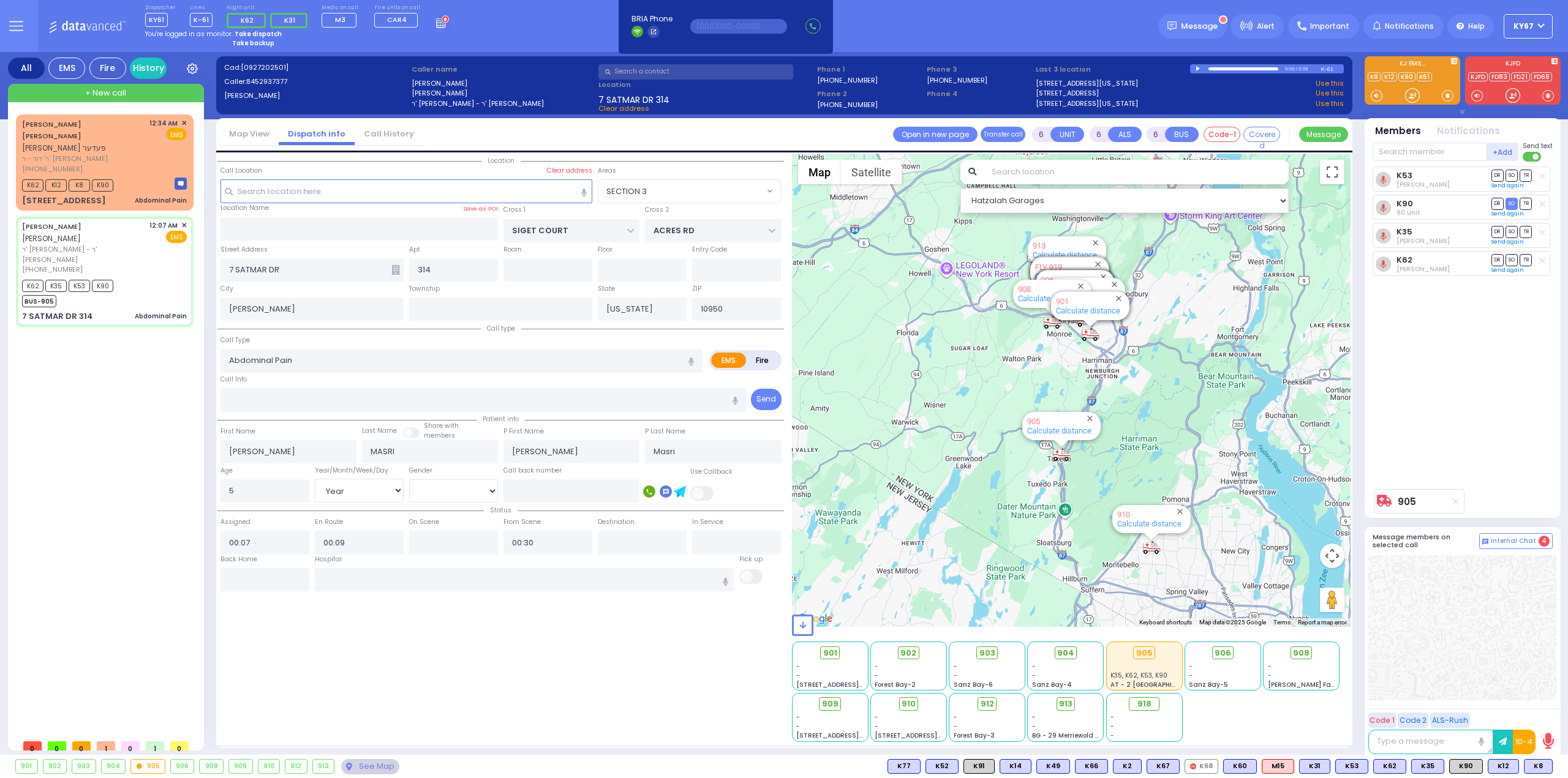
select select "[DEMOGRAPHIC_DATA]"
select select "Hatzalah Garages"
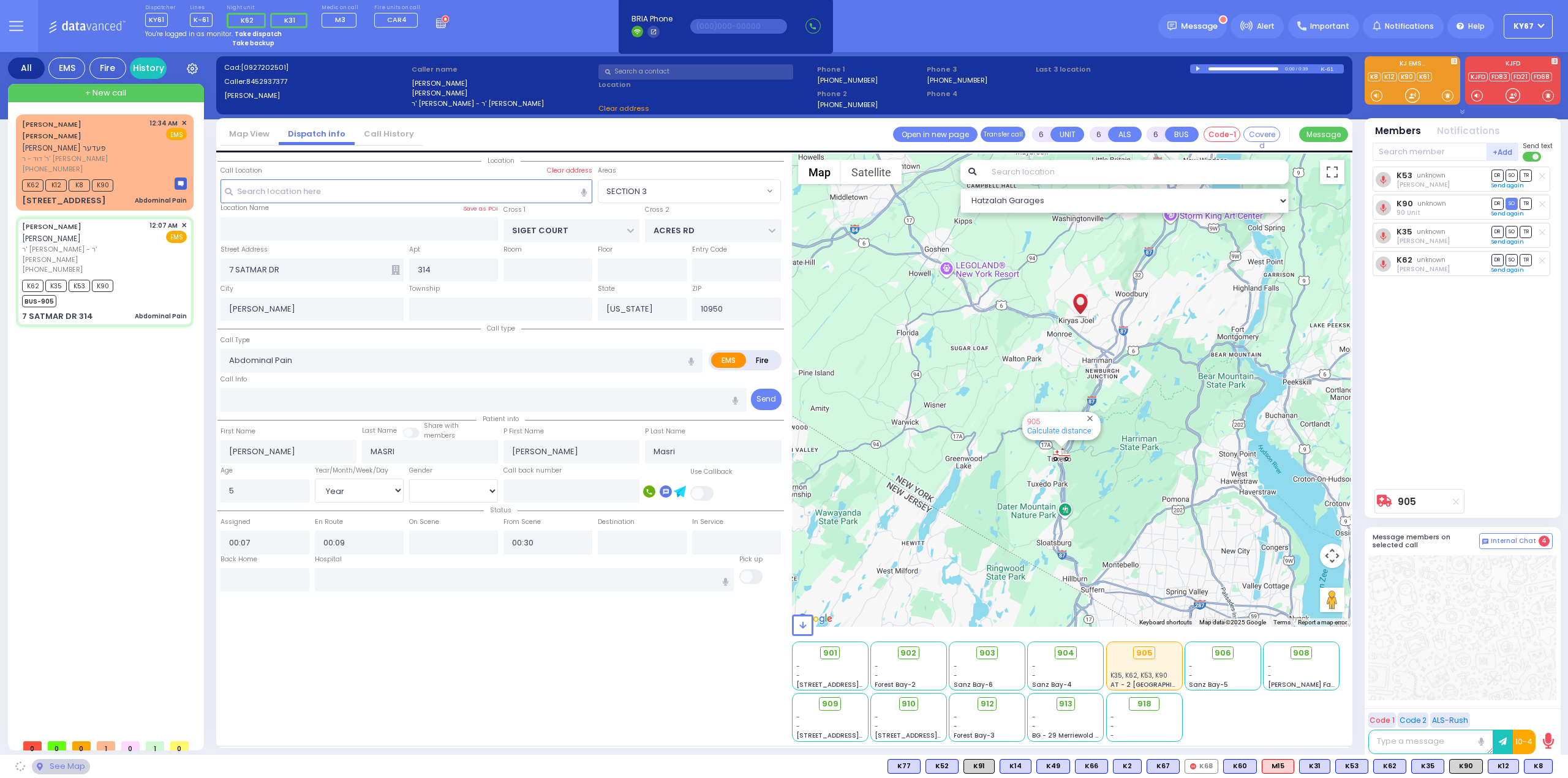
select select "SECTION 3"
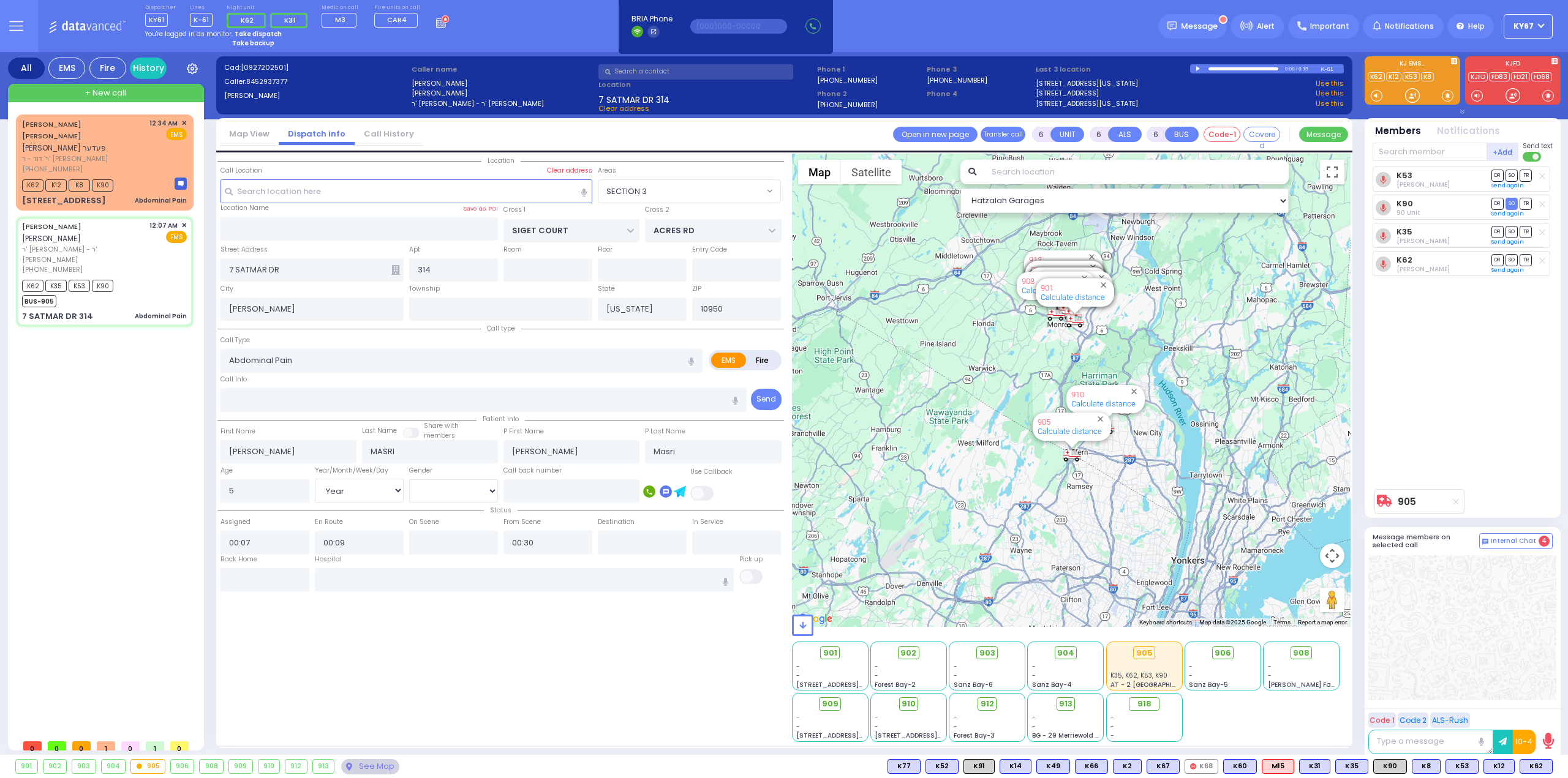
select select
radio input "true"
select select "Year"
select select "[DEMOGRAPHIC_DATA]"
select select "Hatzalah Garages"
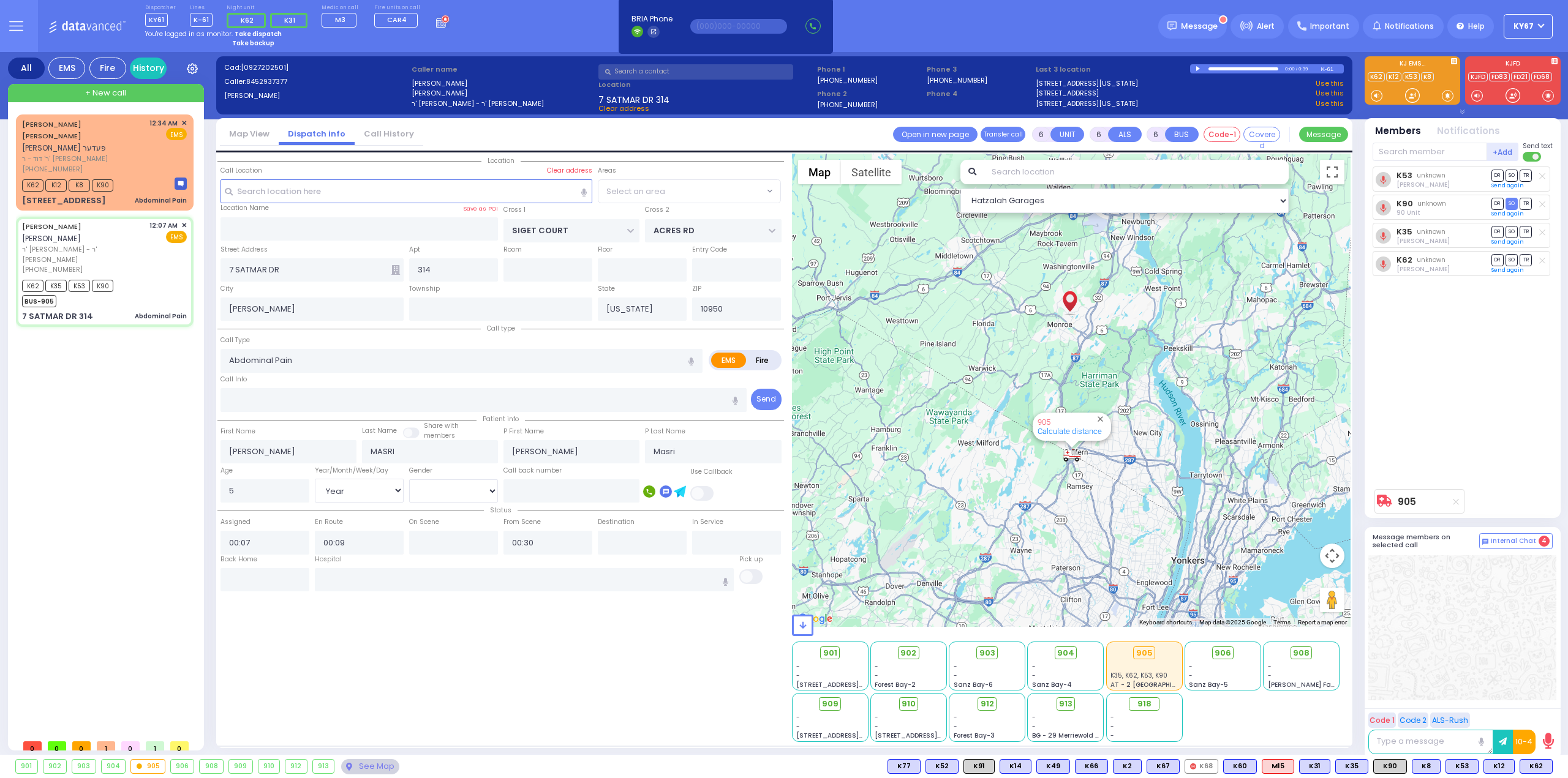
select select "SECTION 3"
select select
radio input "true"
select select "Year"
select select "[DEMOGRAPHIC_DATA]"
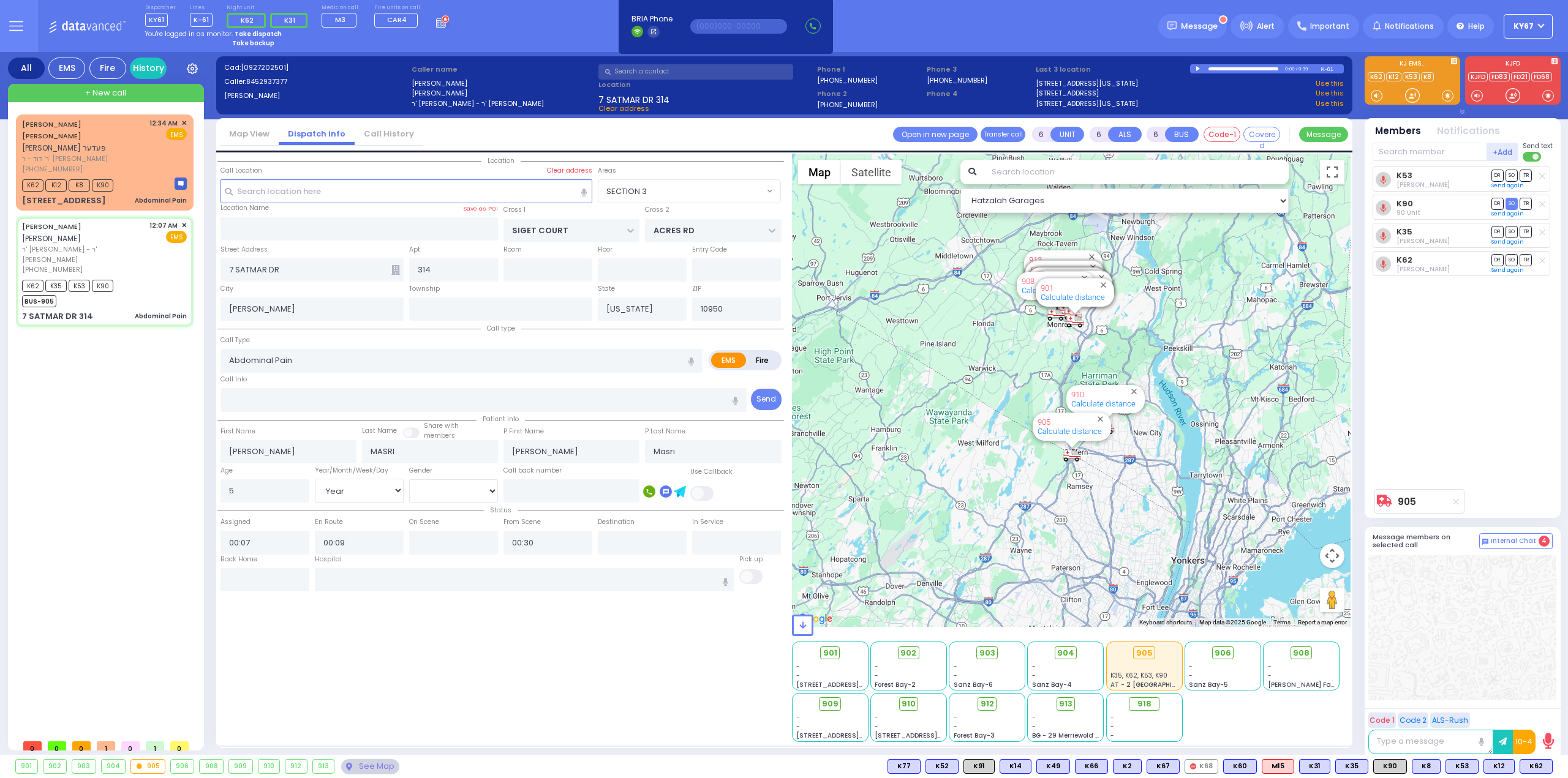
select select "Hatzalah Garages"
select select "SECTION 3"
